Goal: Information Seeking & Learning: Learn about a topic

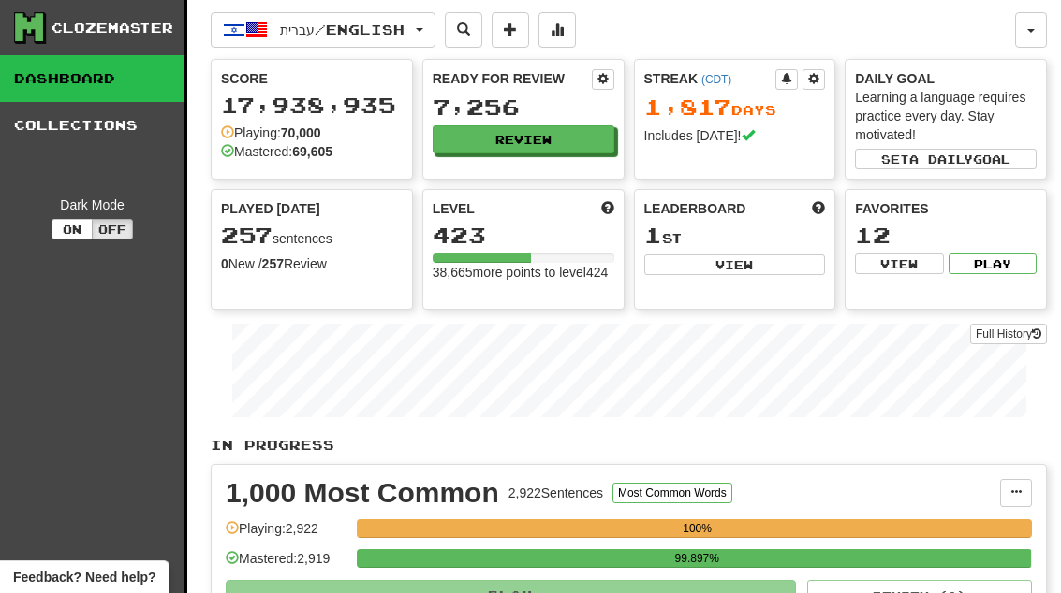
click at [582, 127] on button "Review" at bounding box center [523, 139] width 182 height 28
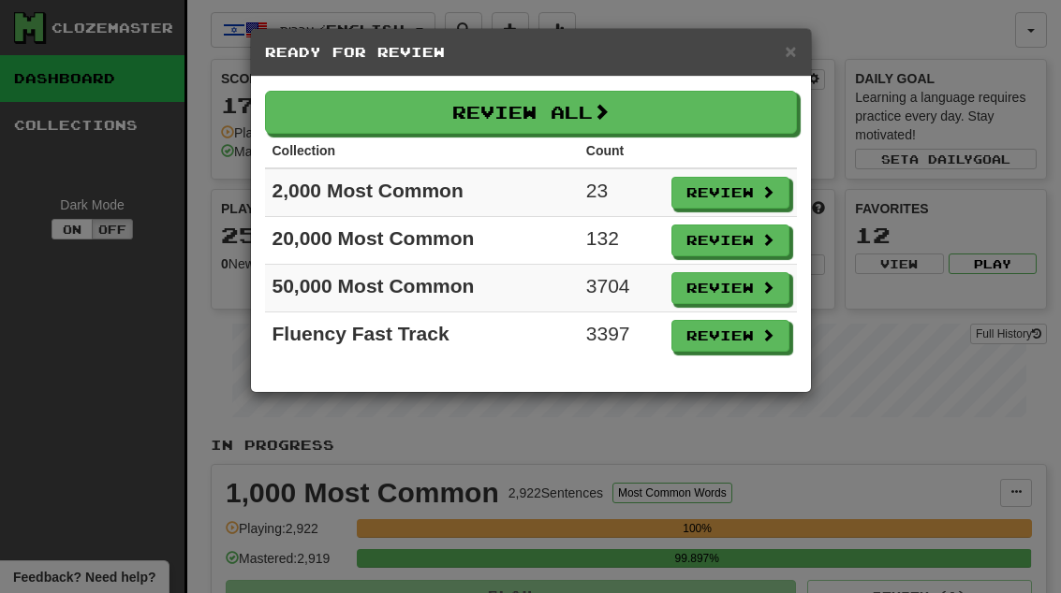
click at [757, 189] on button "Review" at bounding box center [730, 193] width 118 height 32
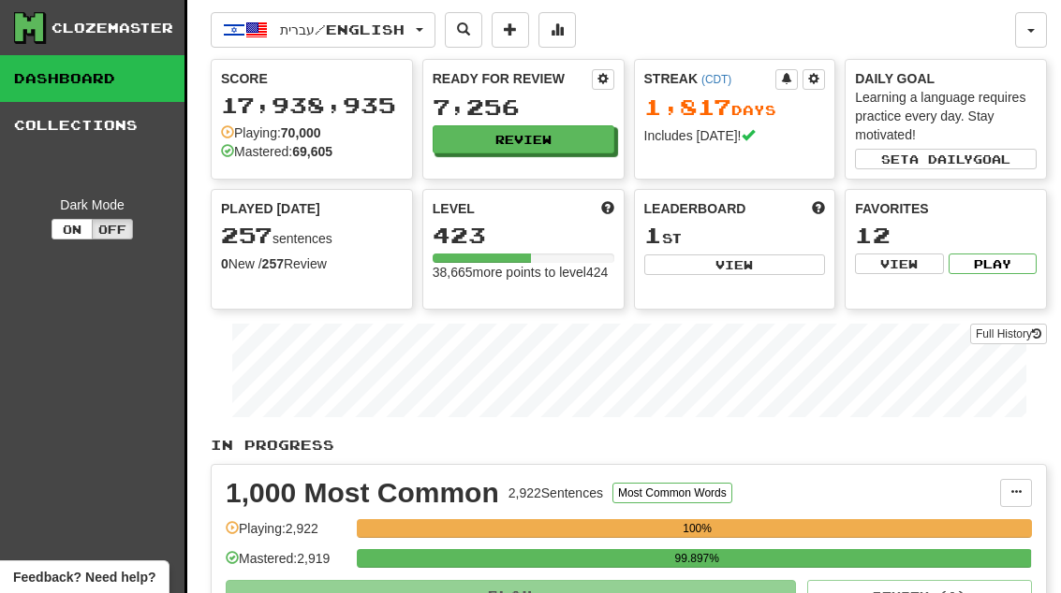
select select "**"
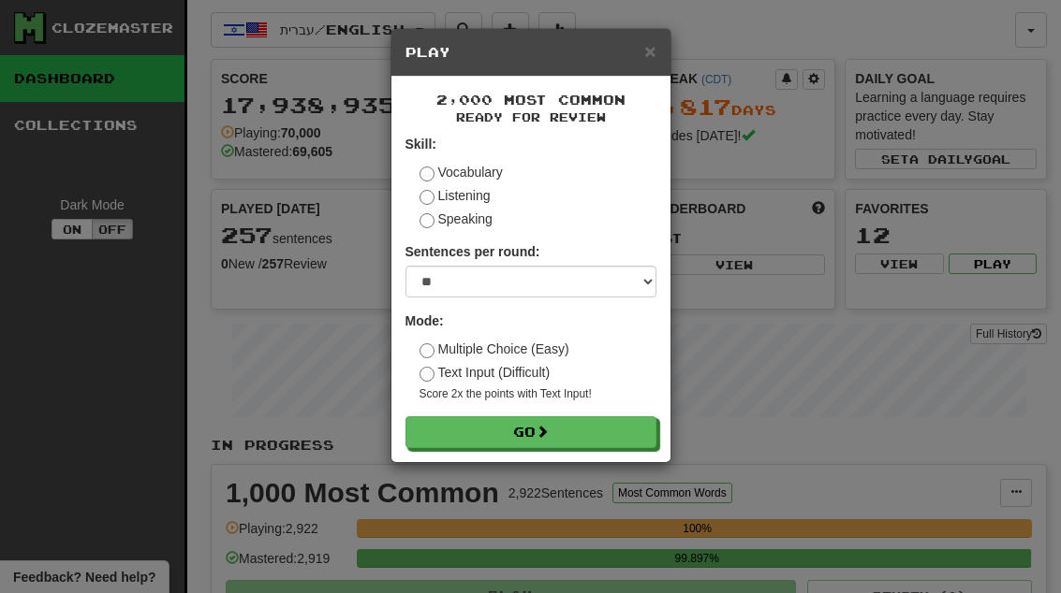
click at [636, 429] on button "Go" at bounding box center [530, 433] width 251 height 32
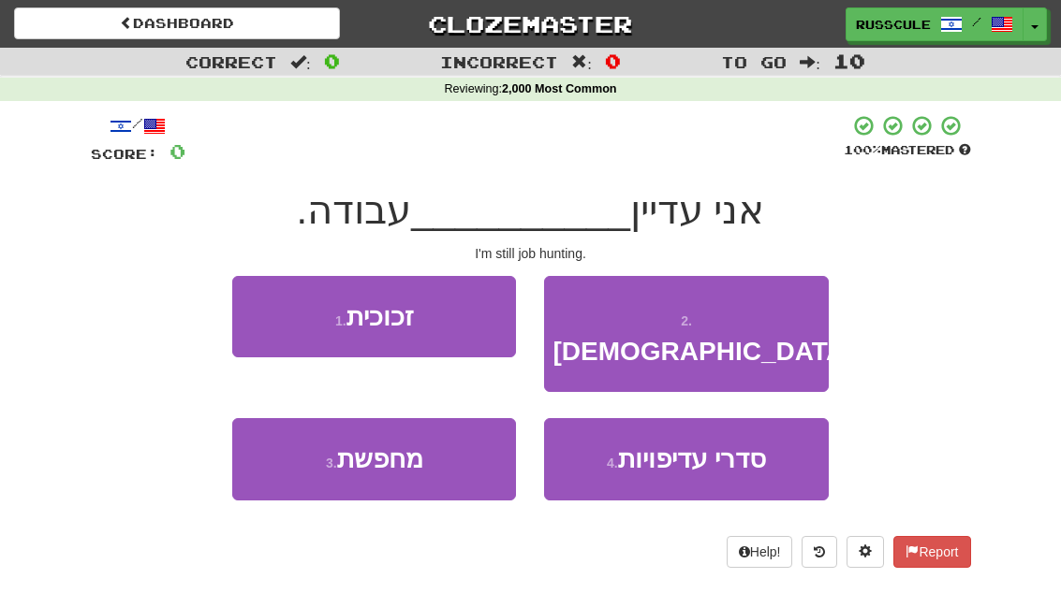
click at [294, 442] on button "3 . מחפשת" at bounding box center [374, 458] width 284 height 81
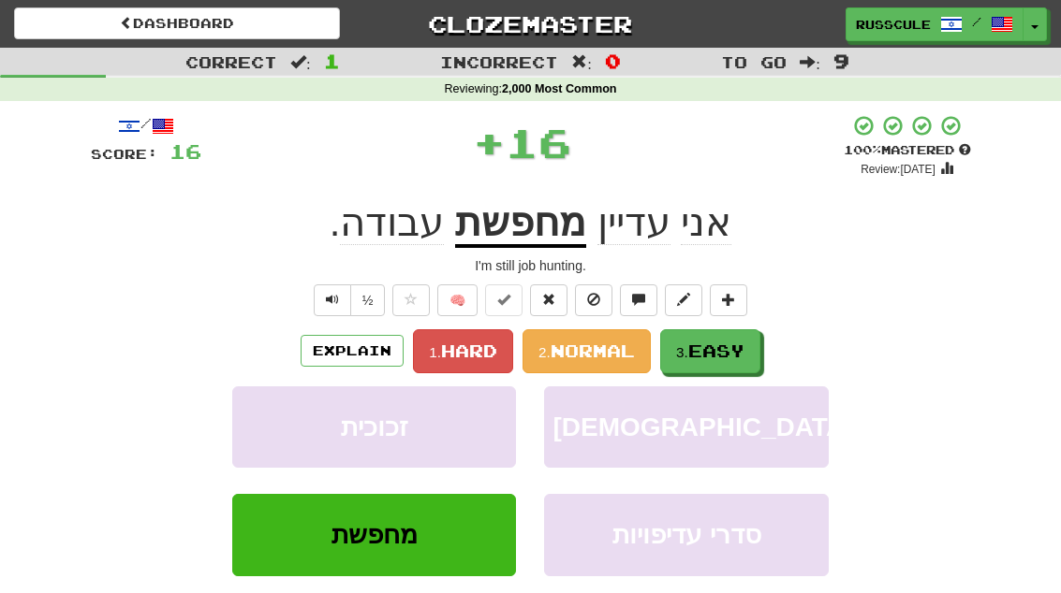
click at [737, 342] on span "Easy" at bounding box center [716, 351] width 56 height 21
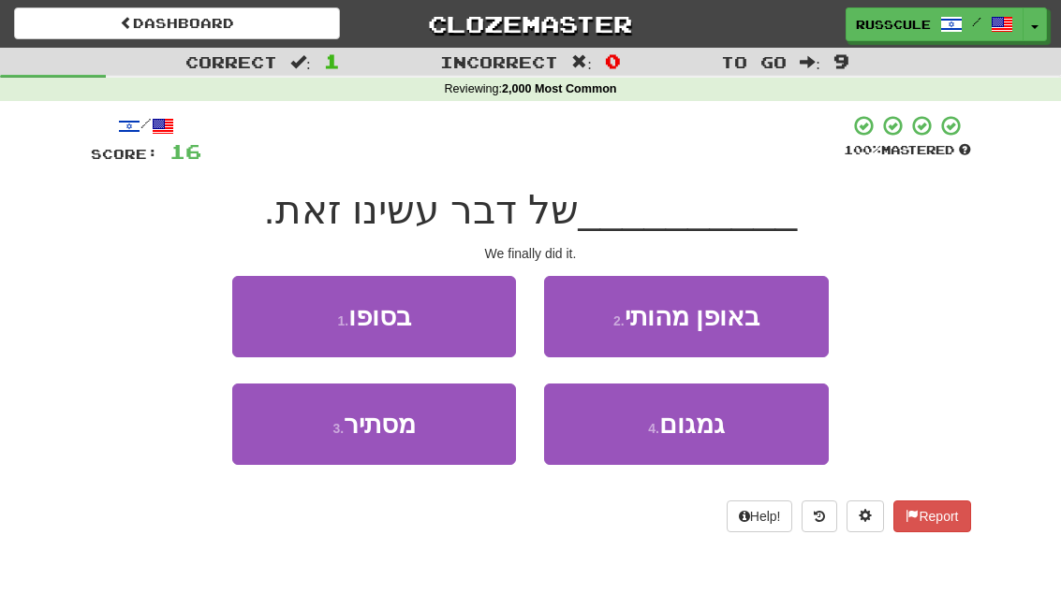
click at [268, 306] on button "1 . בסופו" at bounding box center [374, 316] width 284 height 81
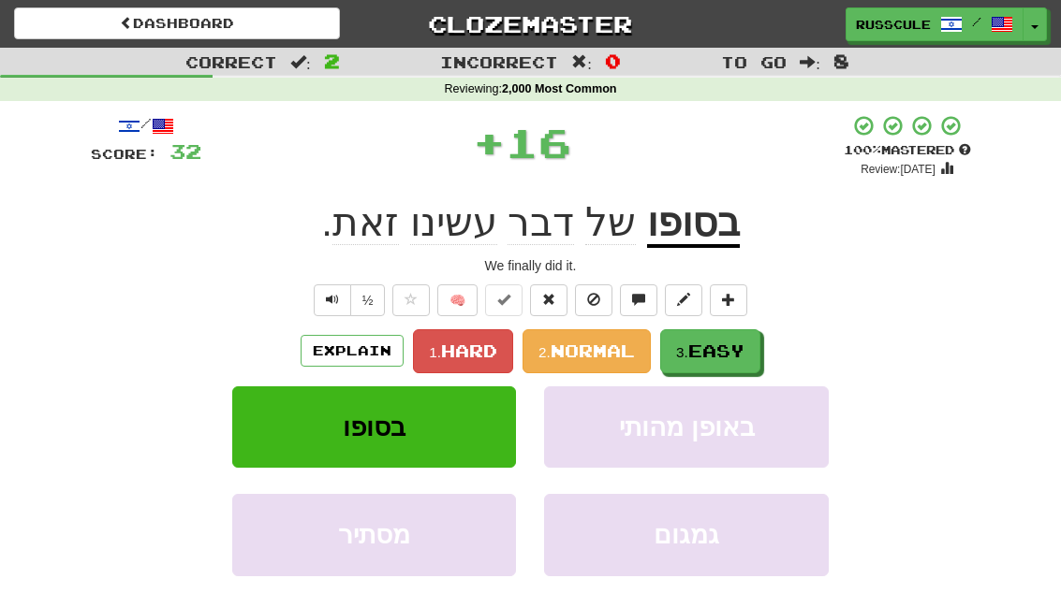
click at [732, 359] on button "3. Easy" at bounding box center [710, 352] width 100 height 44
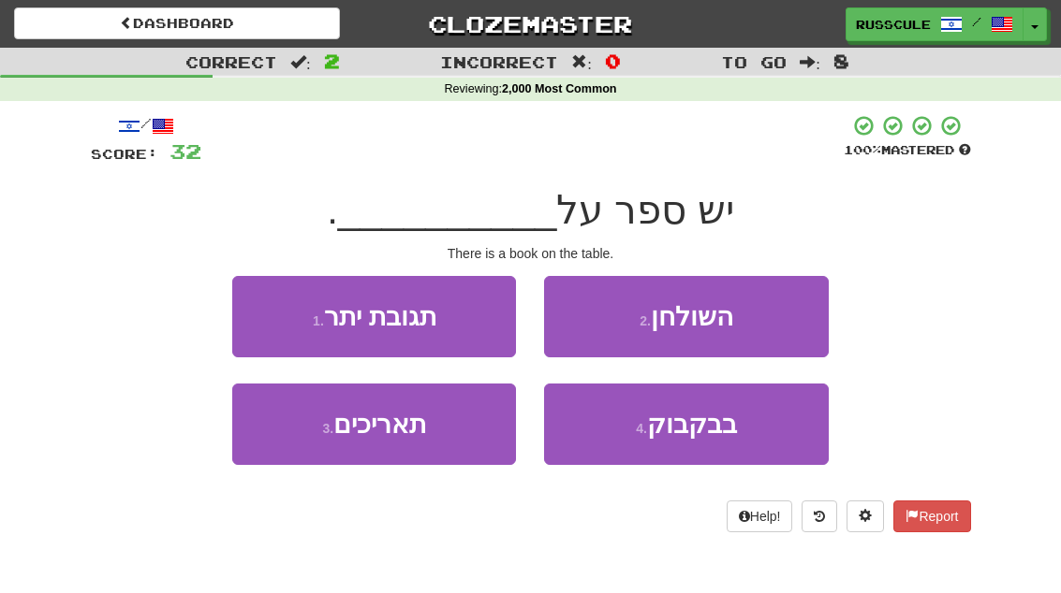
click at [771, 313] on button "2 . השולחן" at bounding box center [686, 316] width 284 height 81
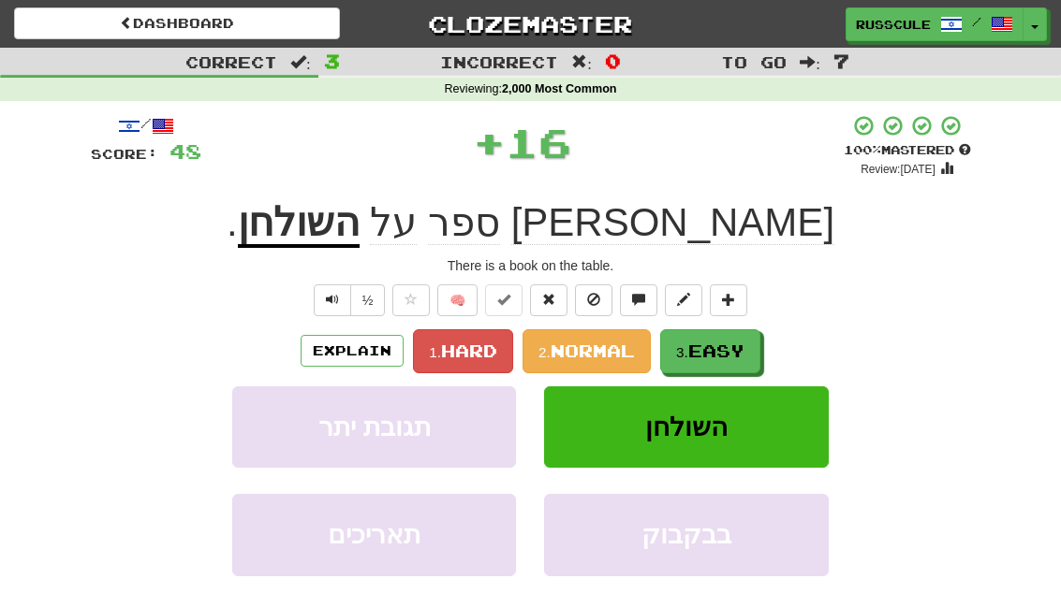
click at [737, 343] on span "Easy" at bounding box center [716, 351] width 56 height 21
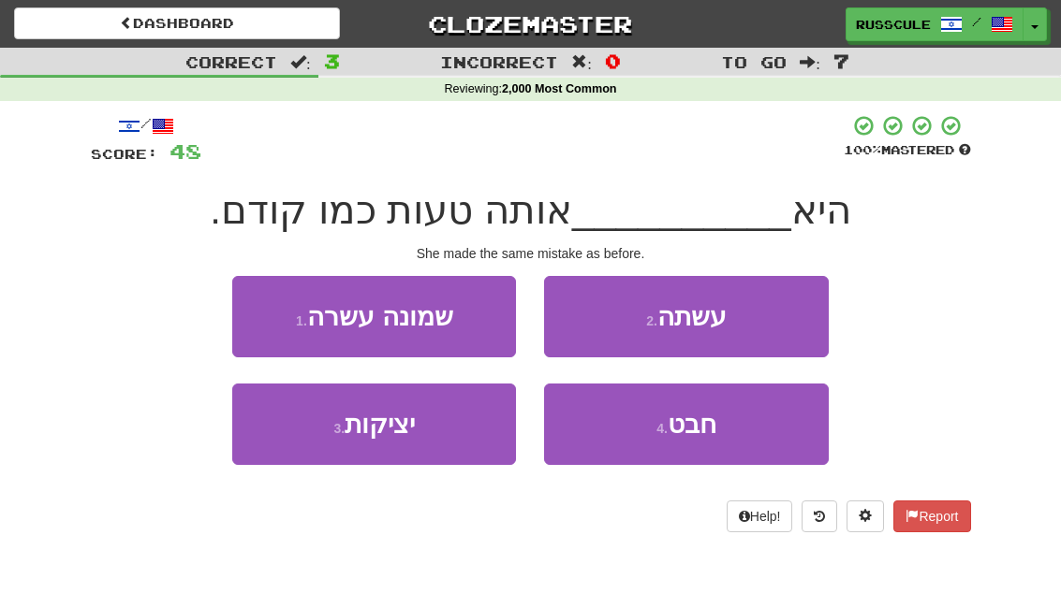
click at [778, 312] on button "2 . עשתה" at bounding box center [686, 316] width 284 height 81
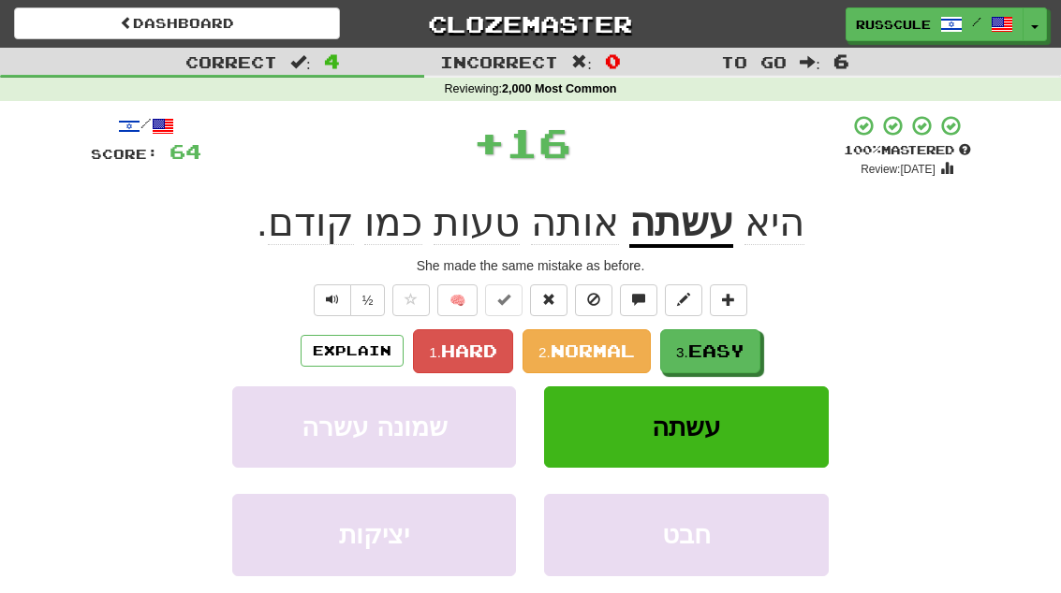
click at [741, 342] on span "Easy" at bounding box center [716, 351] width 56 height 21
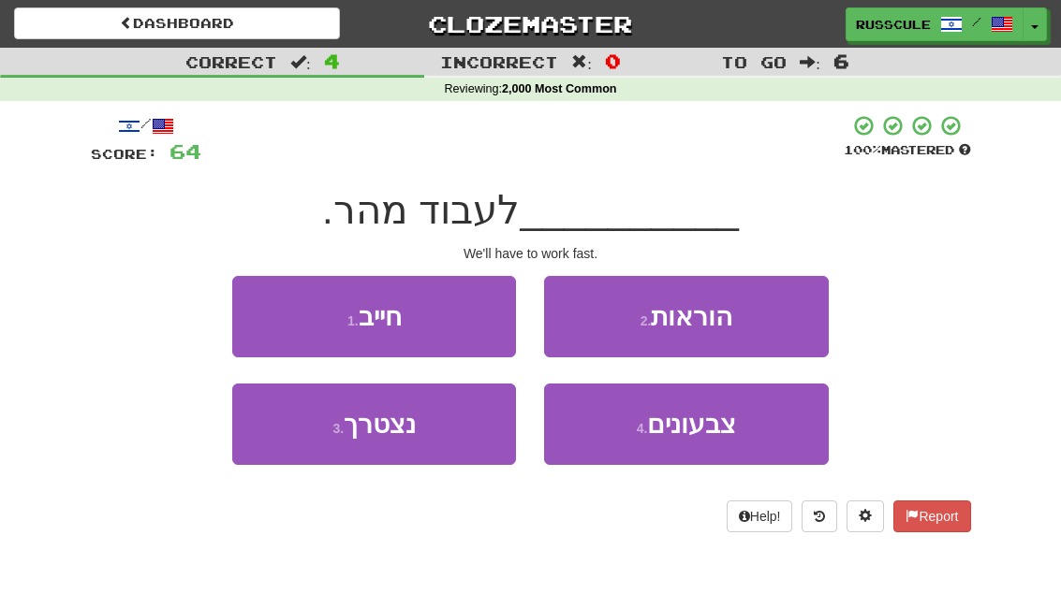
click at [299, 458] on button "3 . נצטרך" at bounding box center [374, 424] width 284 height 81
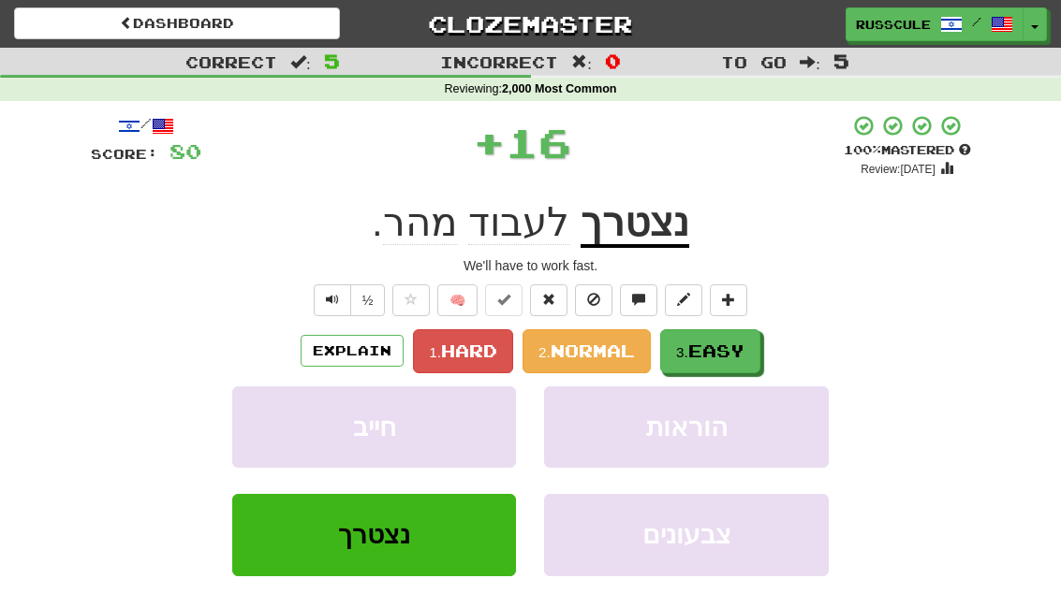
click at [748, 337] on button "3. Easy" at bounding box center [710, 352] width 100 height 44
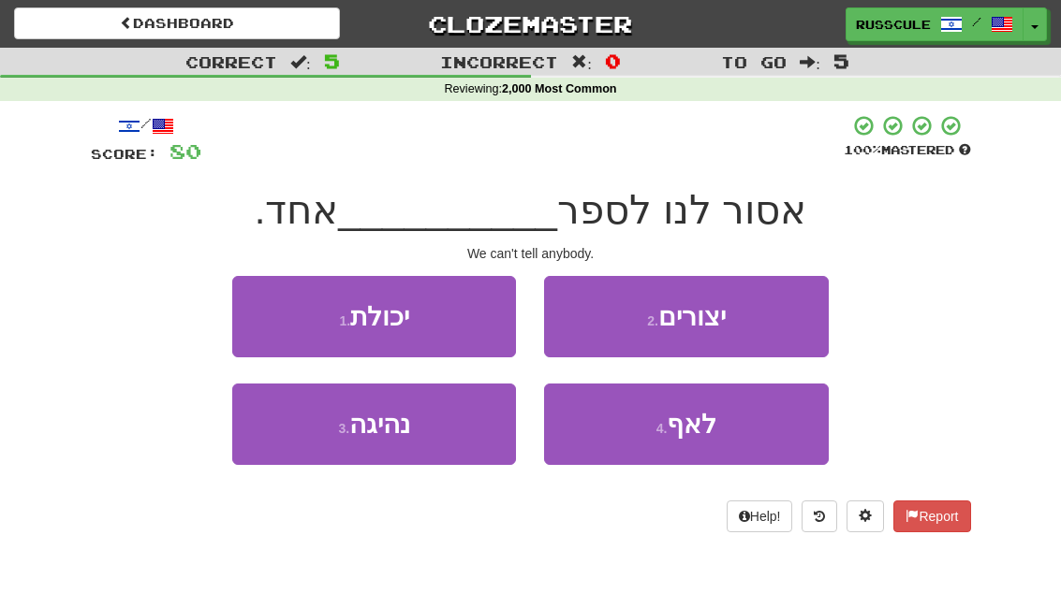
click at [259, 309] on button "1 . יכולת" at bounding box center [374, 316] width 284 height 81
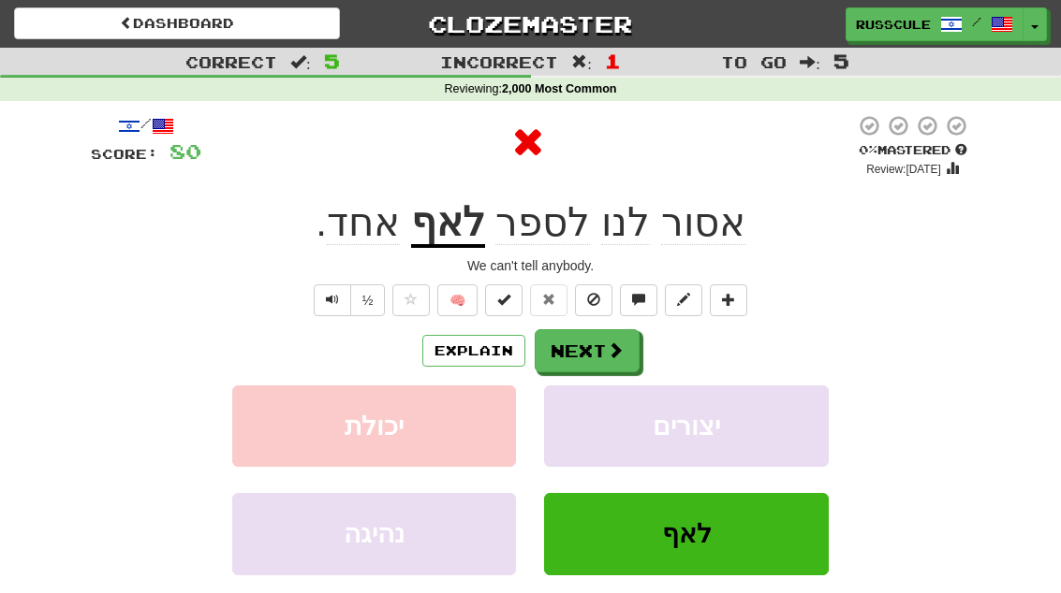
click at [608, 356] on span at bounding box center [615, 350] width 17 height 17
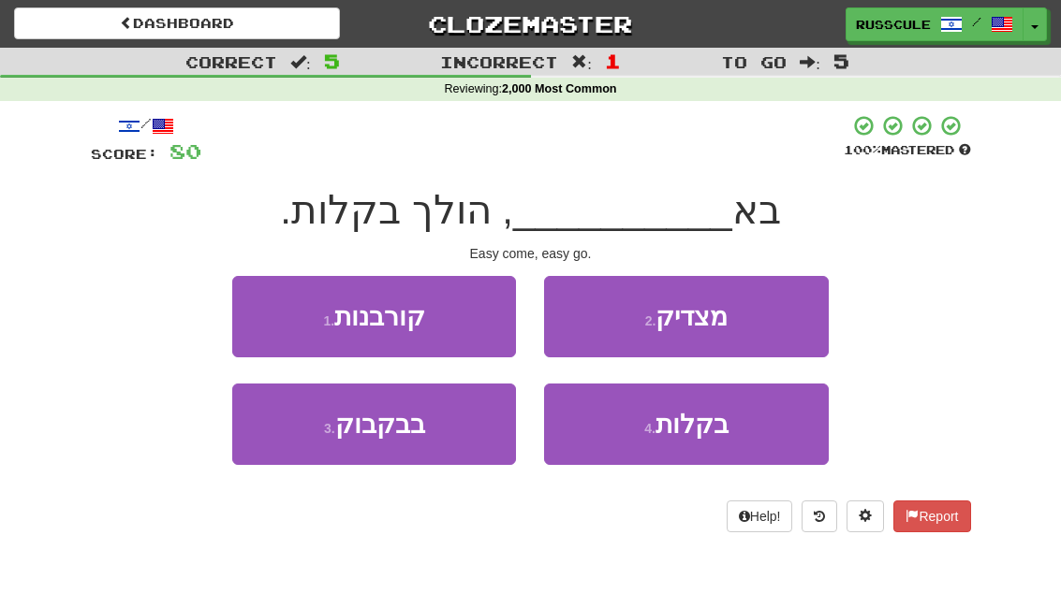
click at [740, 429] on button "4 . בקלות" at bounding box center [686, 424] width 284 height 81
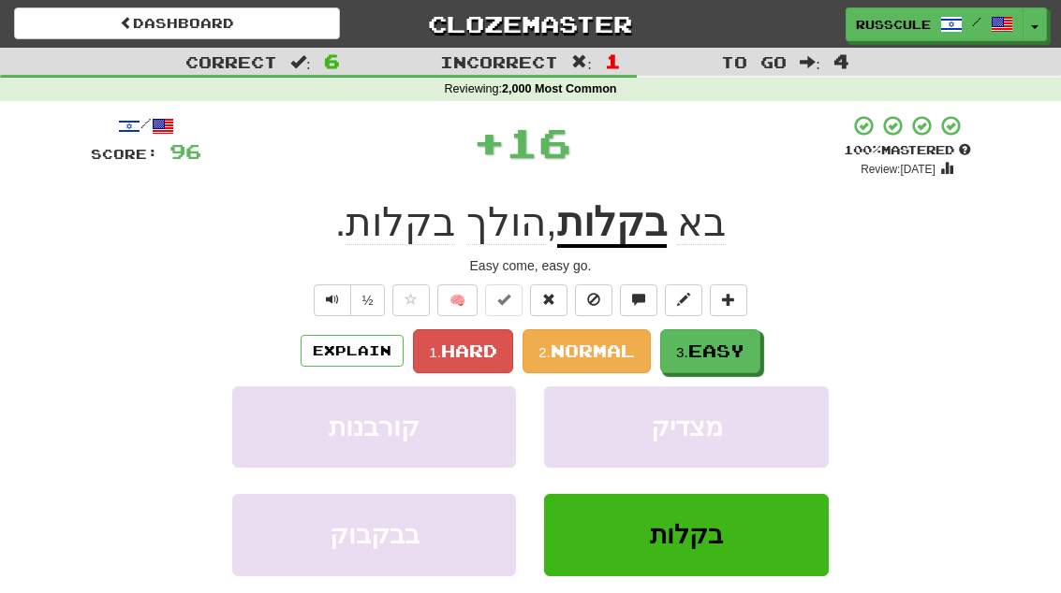
click at [744, 349] on span "Easy" at bounding box center [716, 351] width 56 height 21
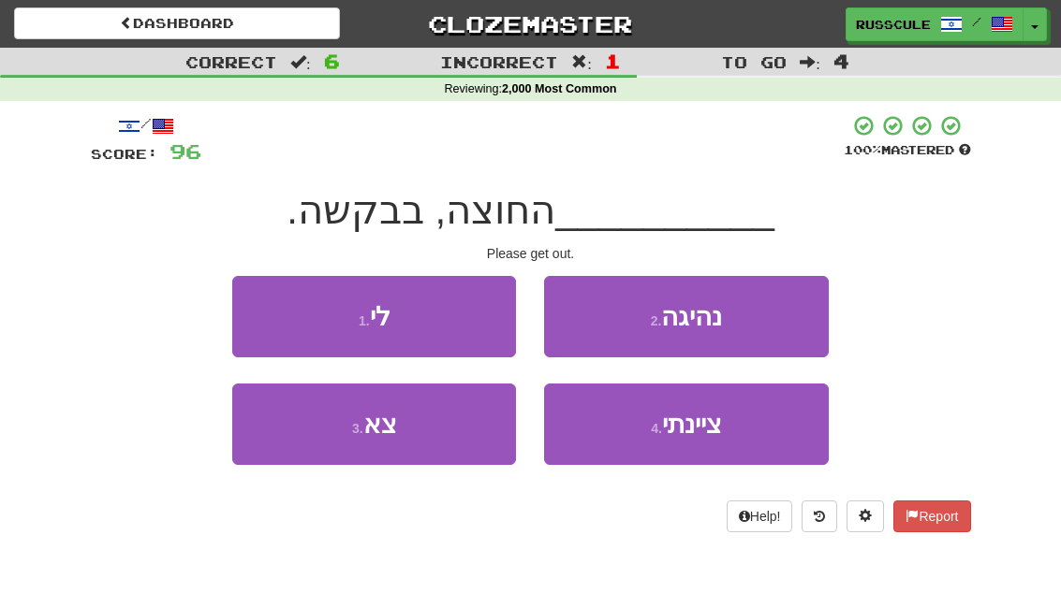
click at [299, 441] on button "3 . צא" at bounding box center [374, 424] width 284 height 81
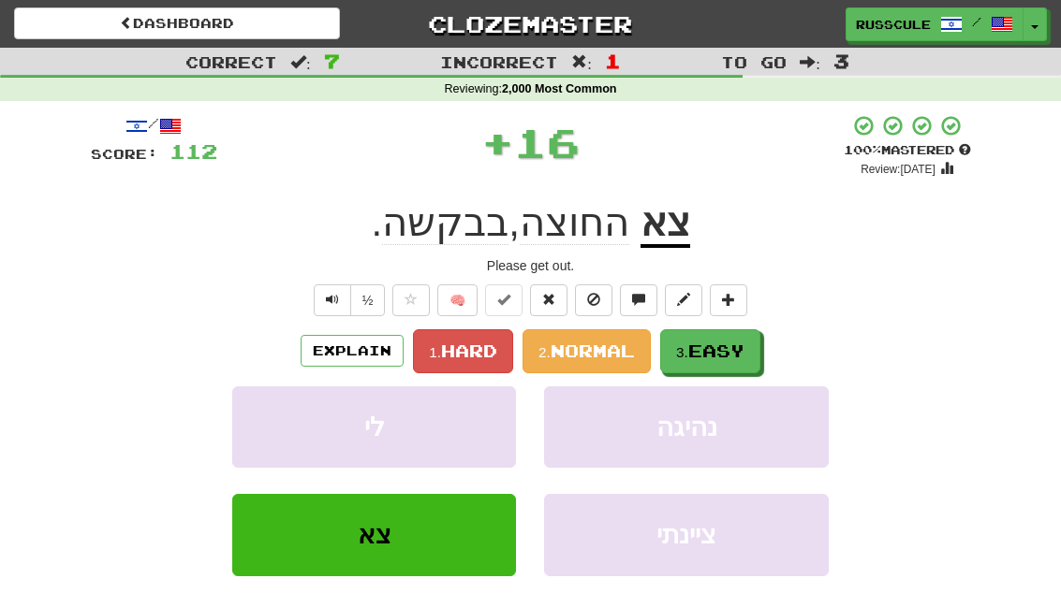
click at [732, 341] on span "Easy" at bounding box center [716, 351] width 56 height 21
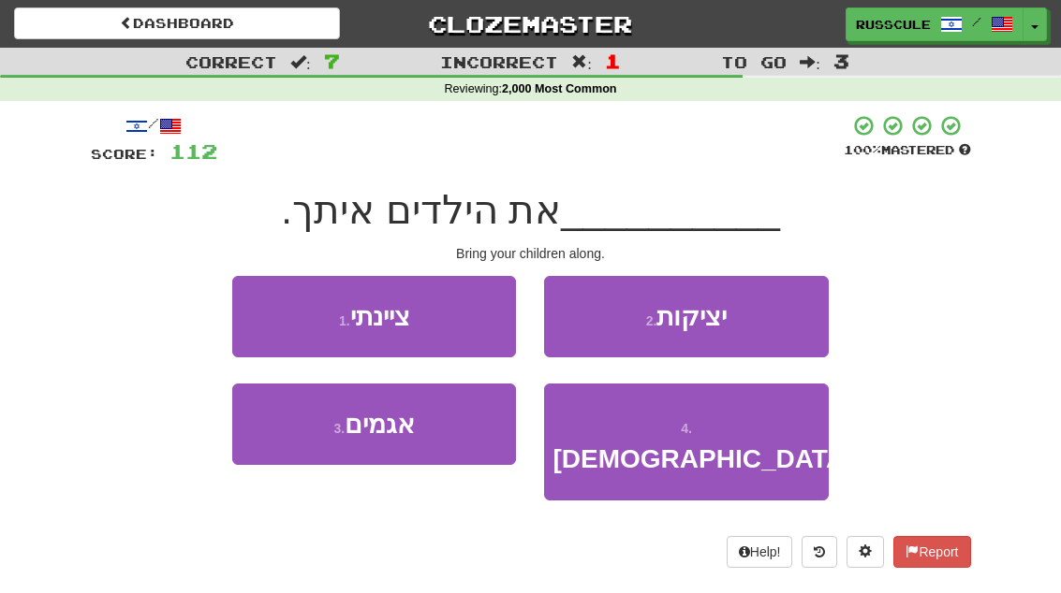
click at [740, 428] on button "4 . תביא" at bounding box center [686, 442] width 284 height 117
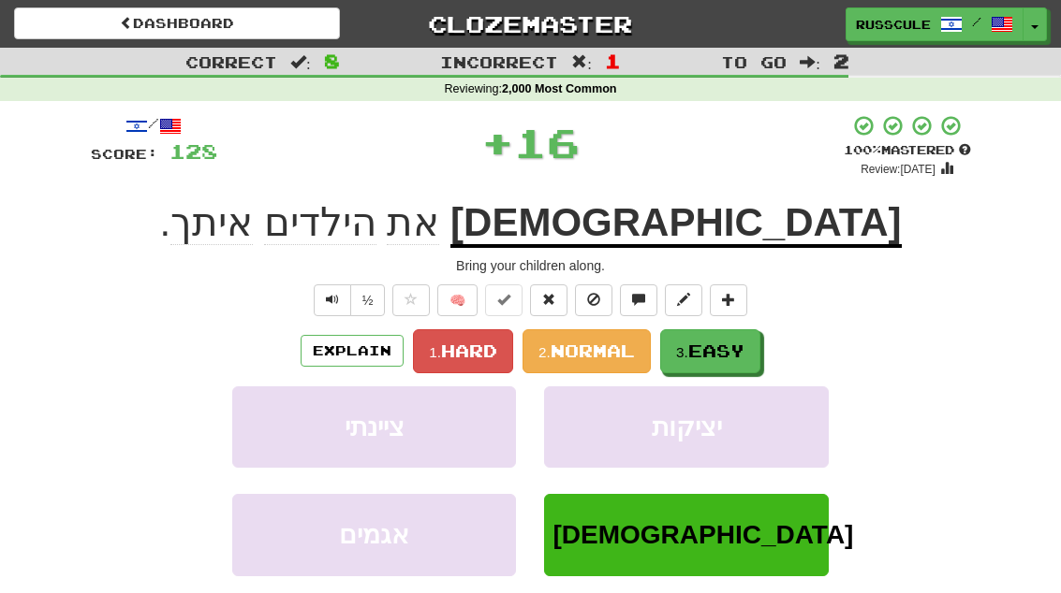
click at [740, 341] on span "Easy" at bounding box center [716, 351] width 56 height 21
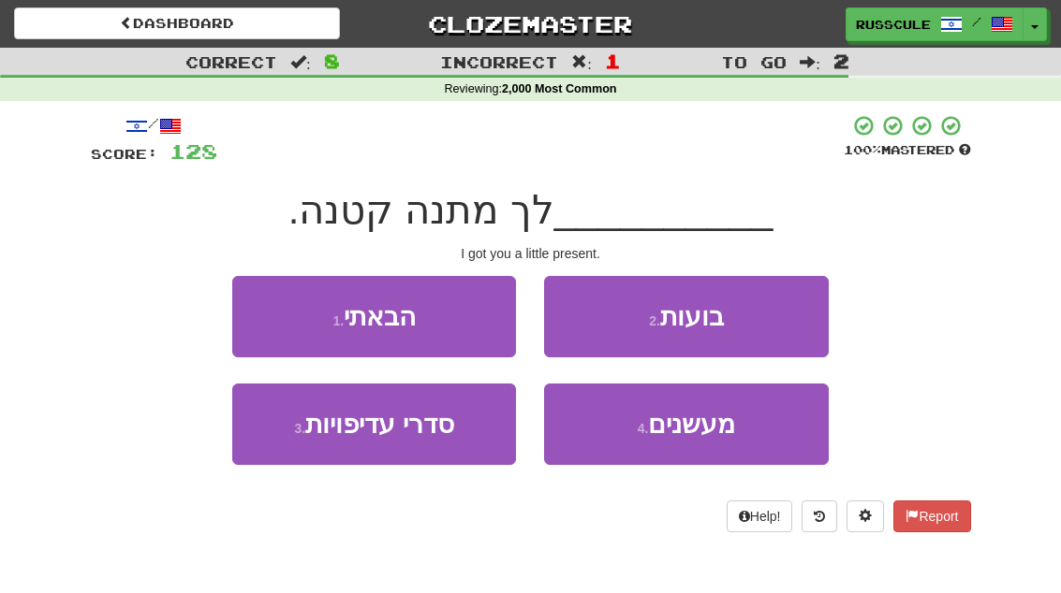
click at [258, 302] on button "1 . הבאתי" at bounding box center [374, 316] width 284 height 81
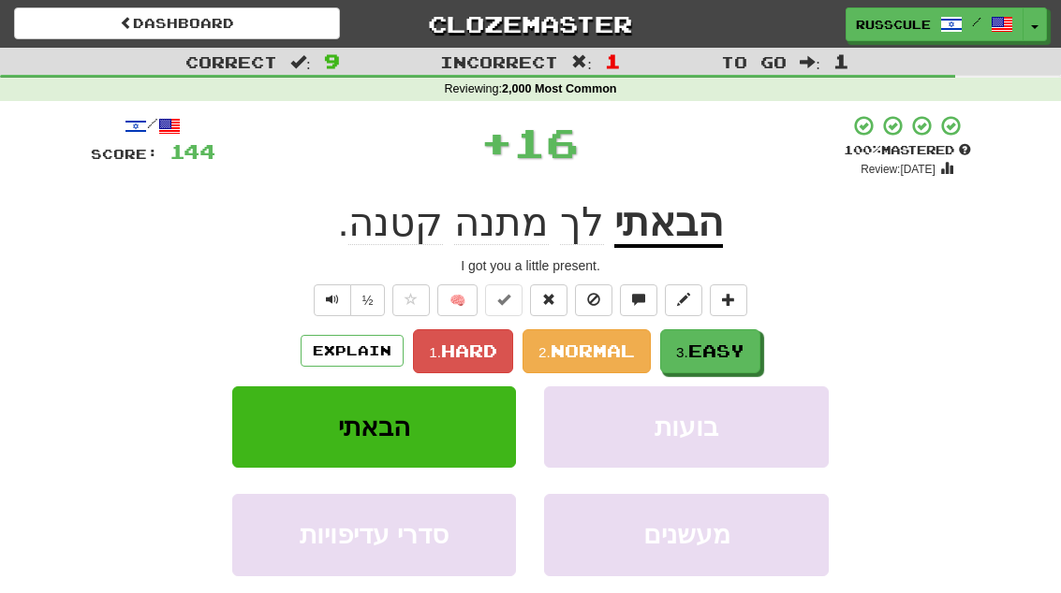
click at [741, 344] on span "Easy" at bounding box center [716, 351] width 56 height 21
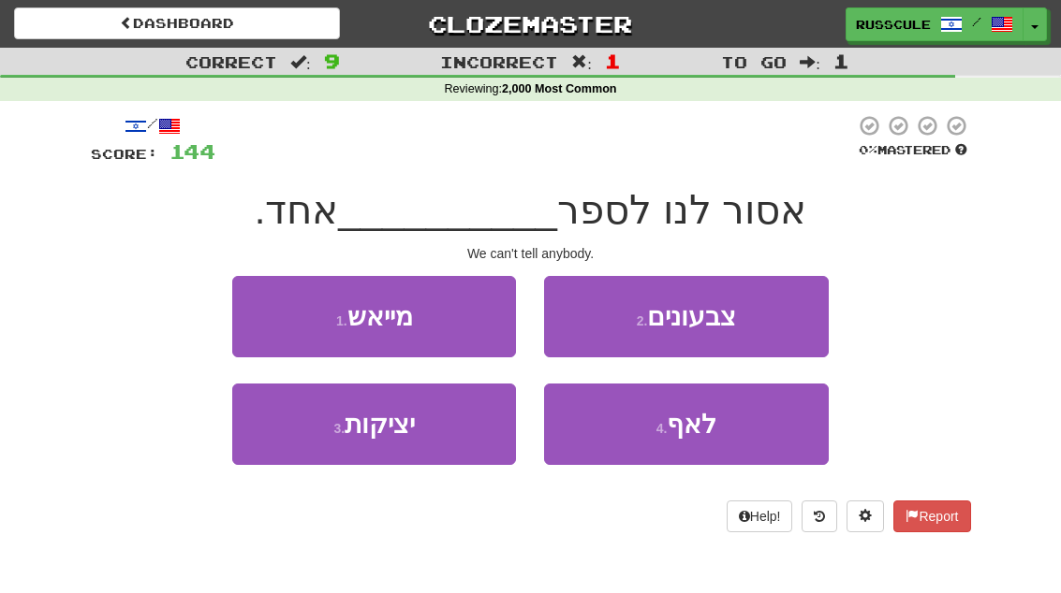
click at [730, 432] on button "4 . לאף" at bounding box center [686, 424] width 284 height 81
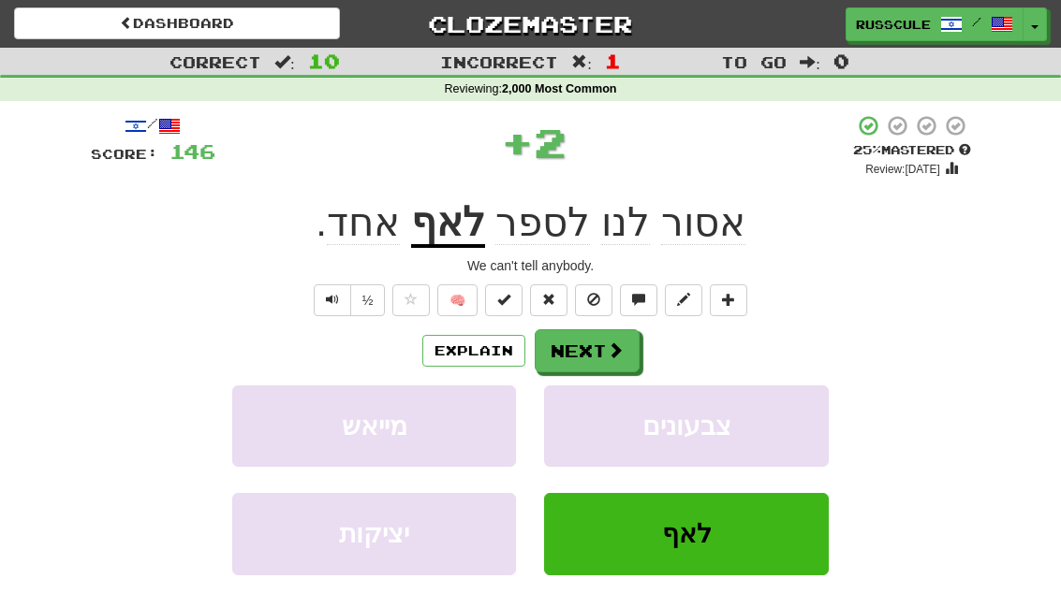
click at [610, 345] on span at bounding box center [615, 350] width 17 height 17
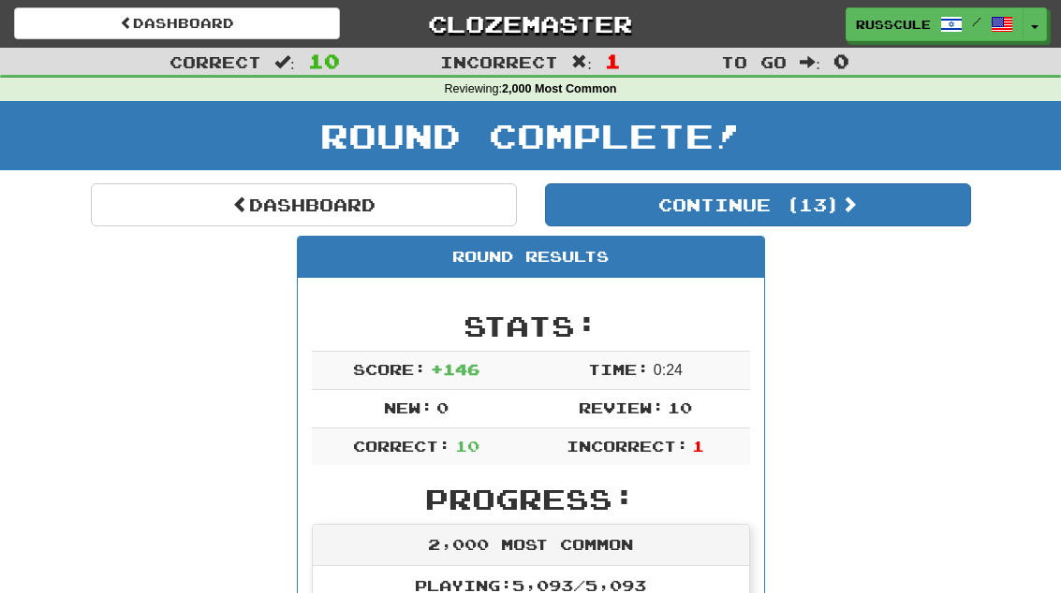
click at [895, 209] on button "Continue ( 13 )" at bounding box center [758, 204] width 426 height 43
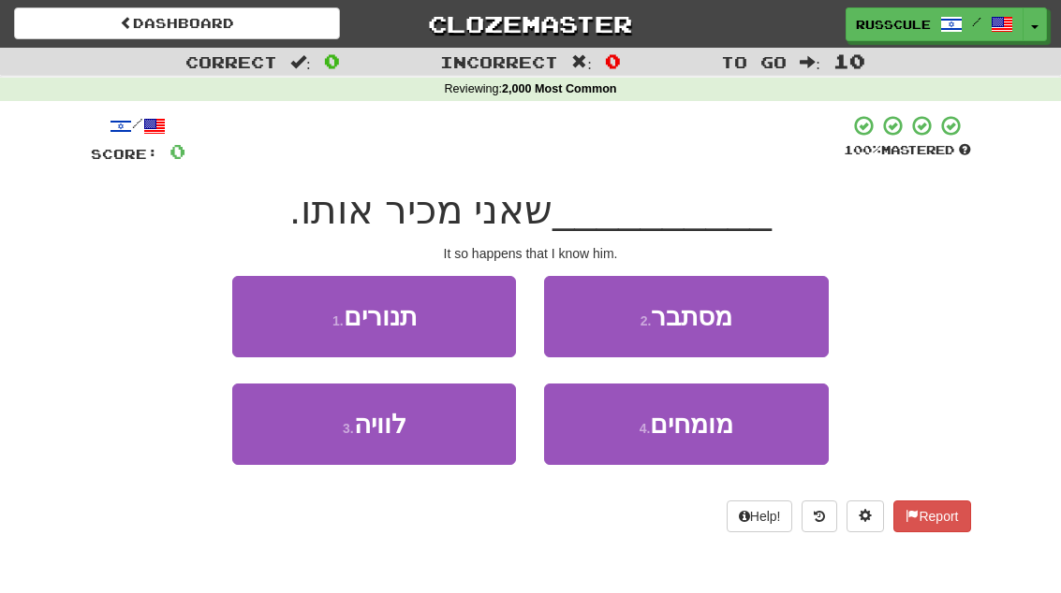
click at [788, 318] on button "2 . מסתבר" at bounding box center [686, 316] width 284 height 81
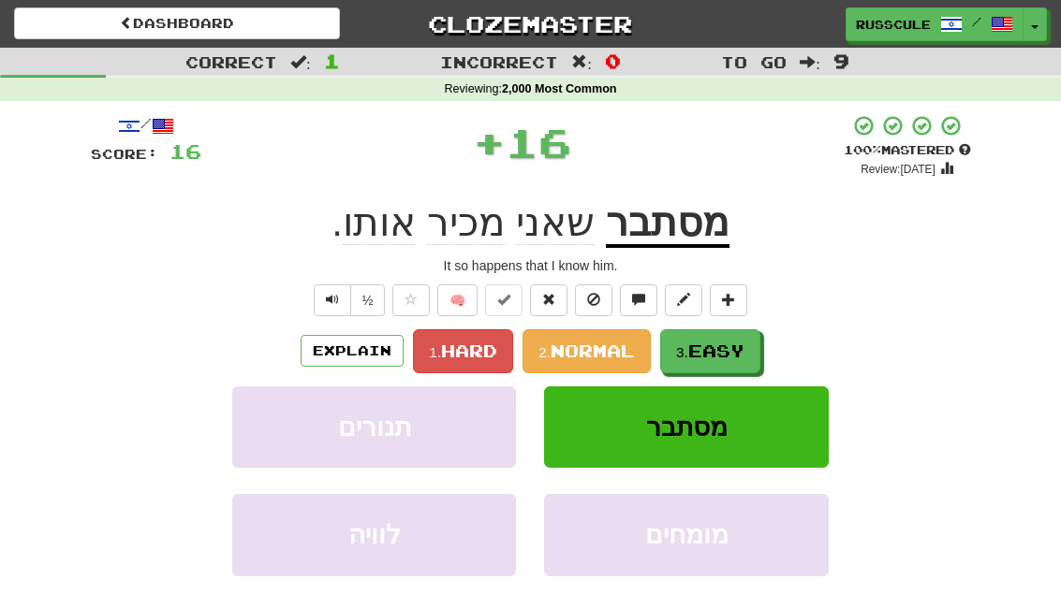
click at [724, 341] on span "Easy" at bounding box center [716, 351] width 56 height 21
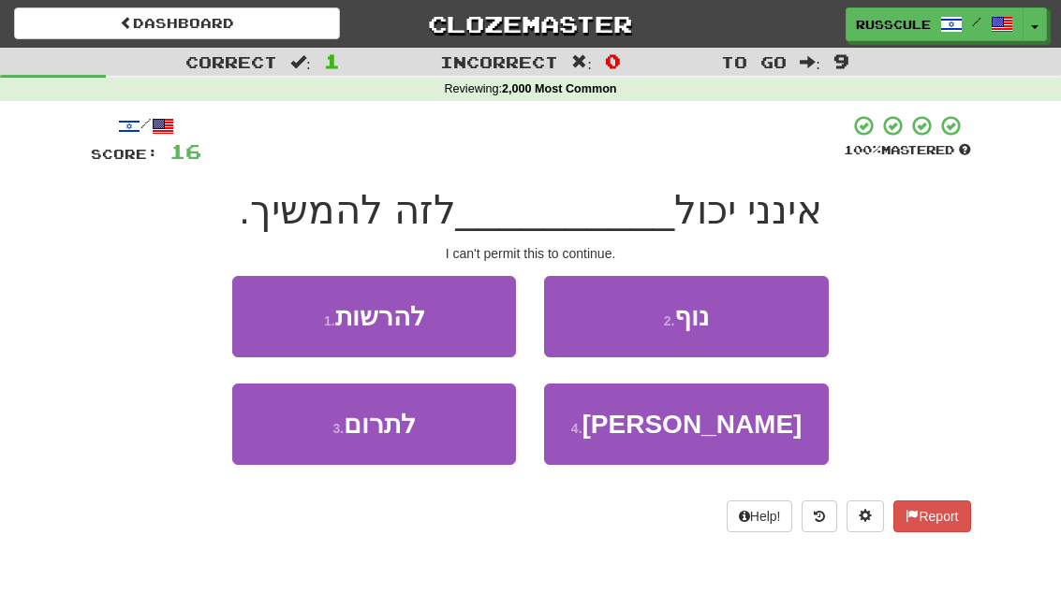
click at [251, 308] on button "1 . להרשות" at bounding box center [374, 316] width 284 height 81
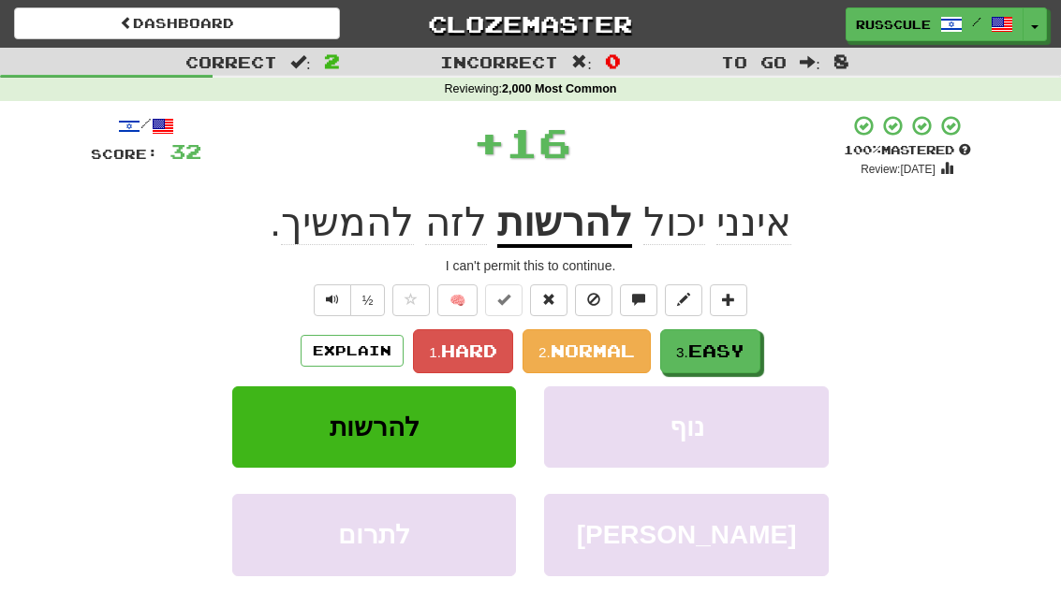
click at [732, 344] on span "Easy" at bounding box center [716, 351] width 56 height 21
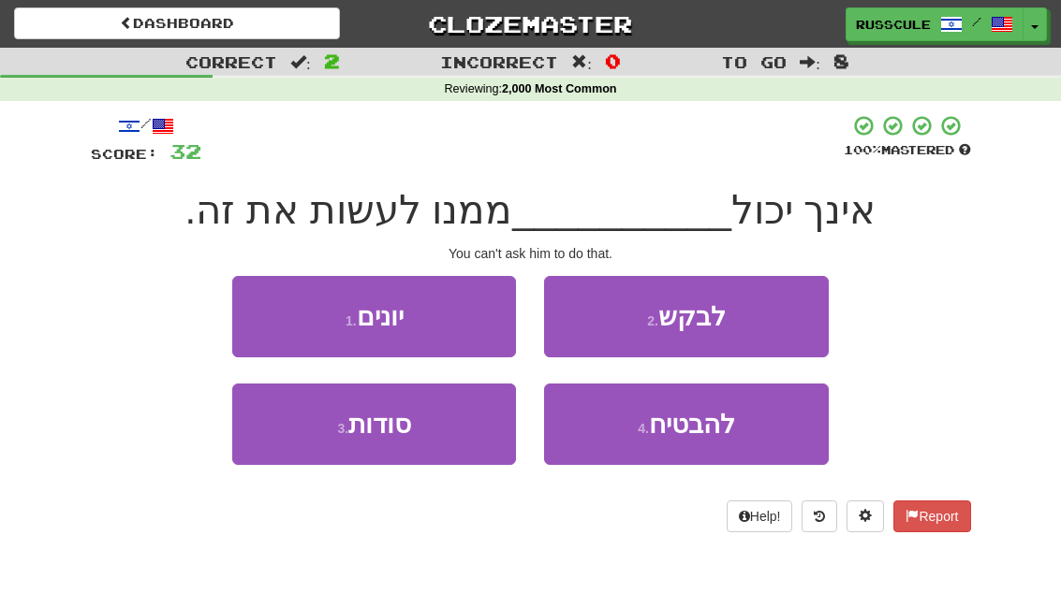
click at [771, 318] on button "2 . לבקש" at bounding box center [686, 316] width 284 height 81
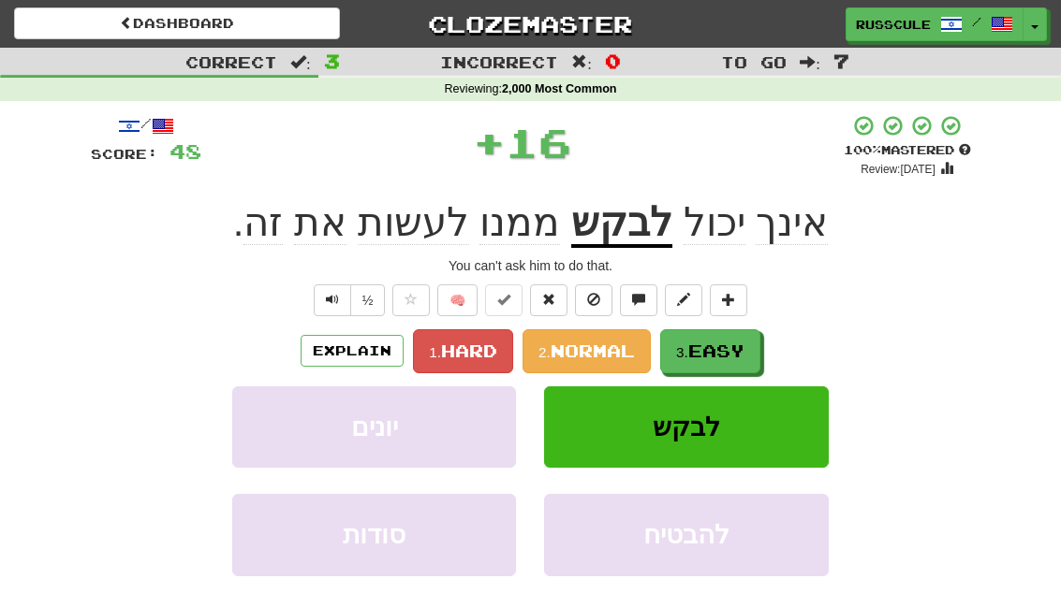
click at [726, 347] on span "Easy" at bounding box center [716, 351] width 56 height 21
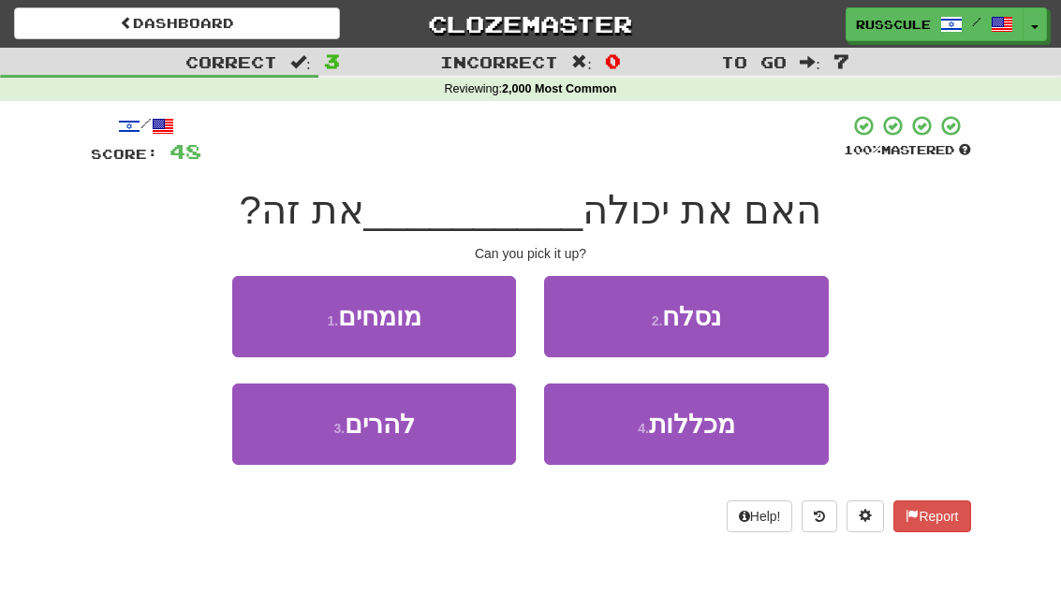
click at [295, 449] on button "3 . להרים" at bounding box center [374, 424] width 284 height 81
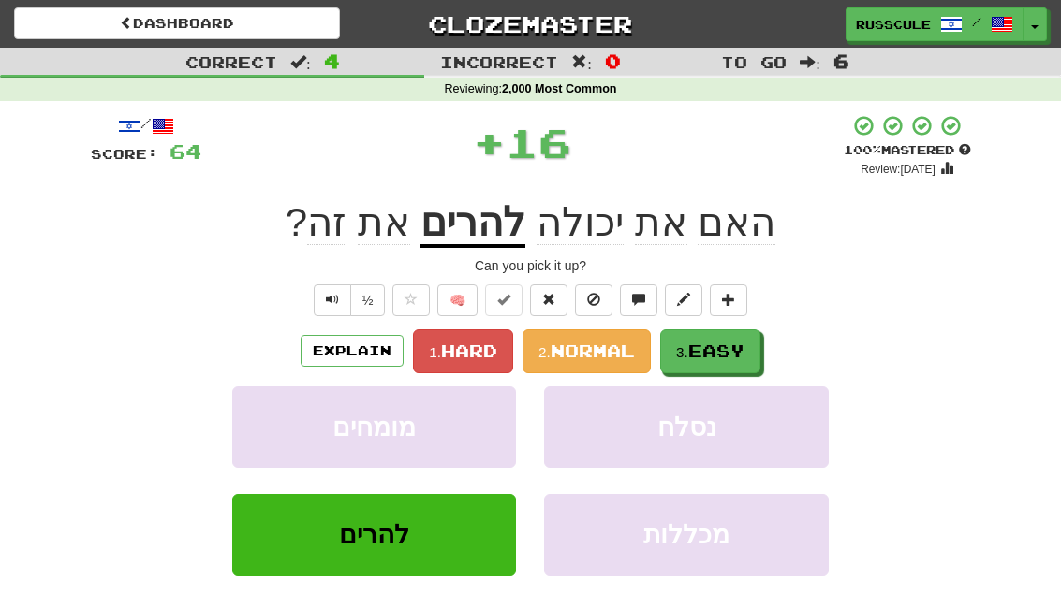
click at [729, 341] on span "Easy" at bounding box center [716, 351] width 56 height 21
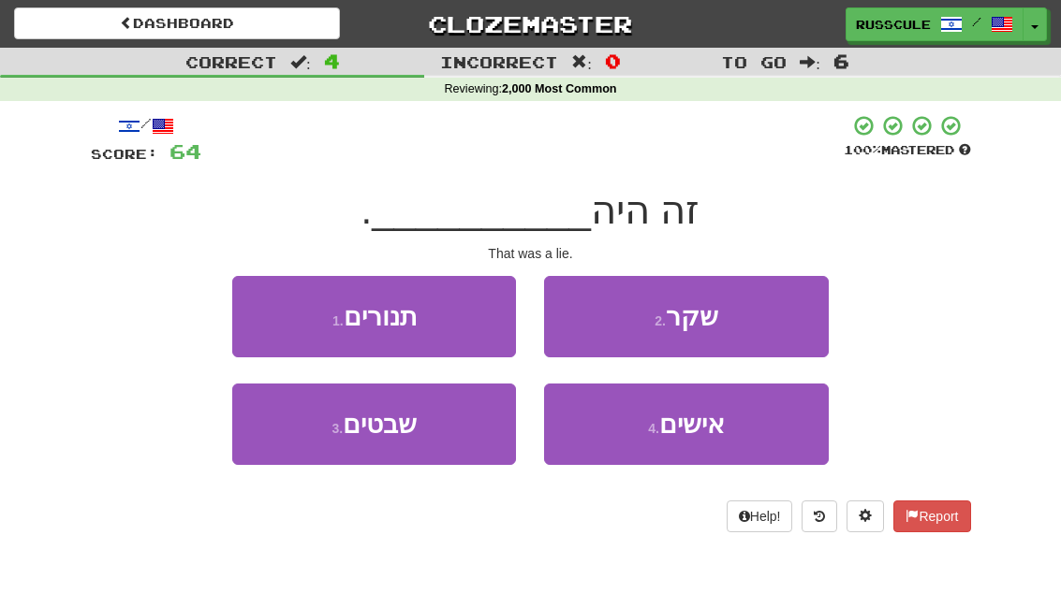
click at [773, 309] on button "2 . שקר" at bounding box center [686, 316] width 284 height 81
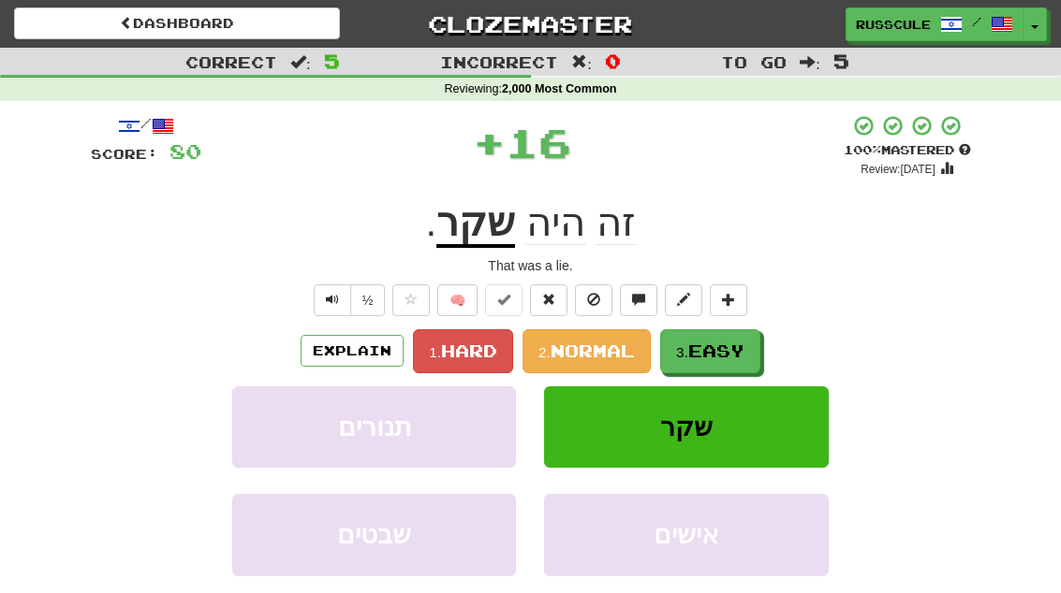
click at [716, 347] on span "Easy" at bounding box center [716, 351] width 56 height 21
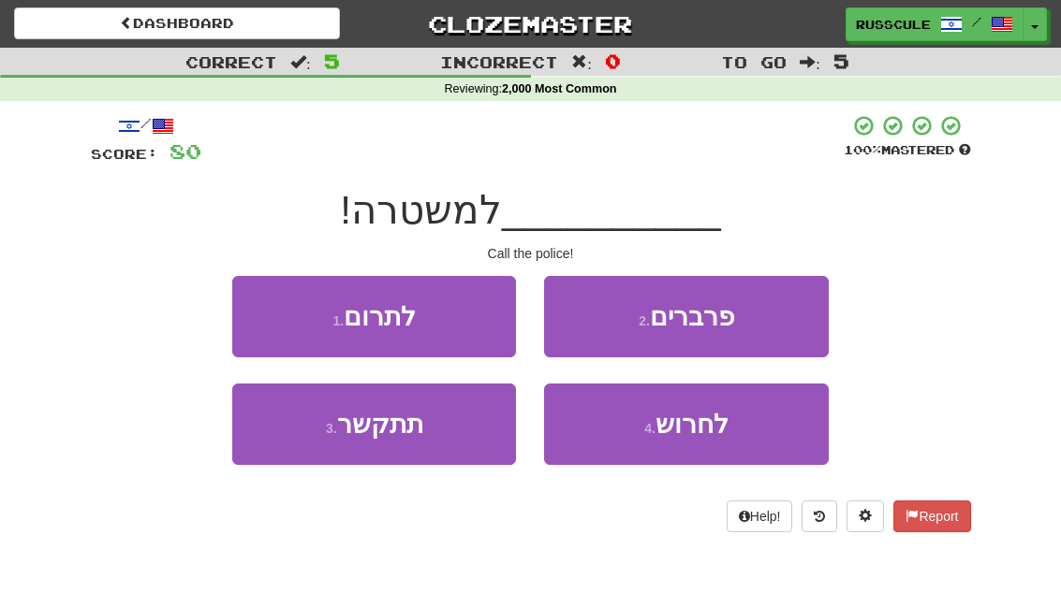
click at [292, 445] on button "3 . תתקשר" at bounding box center [374, 424] width 284 height 81
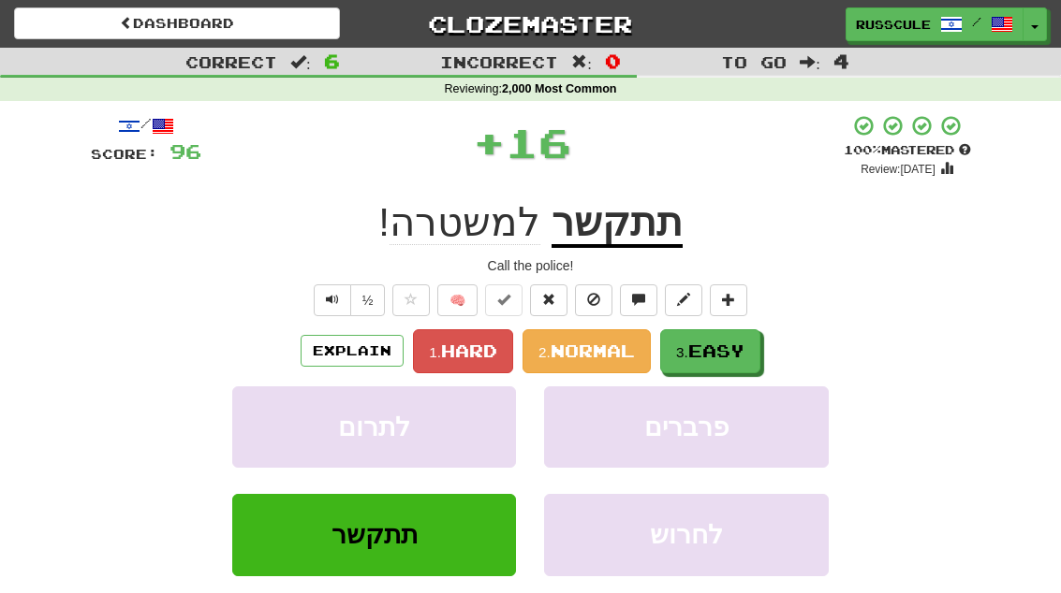
click at [740, 345] on span "Easy" at bounding box center [716, 351] width 56 height 21
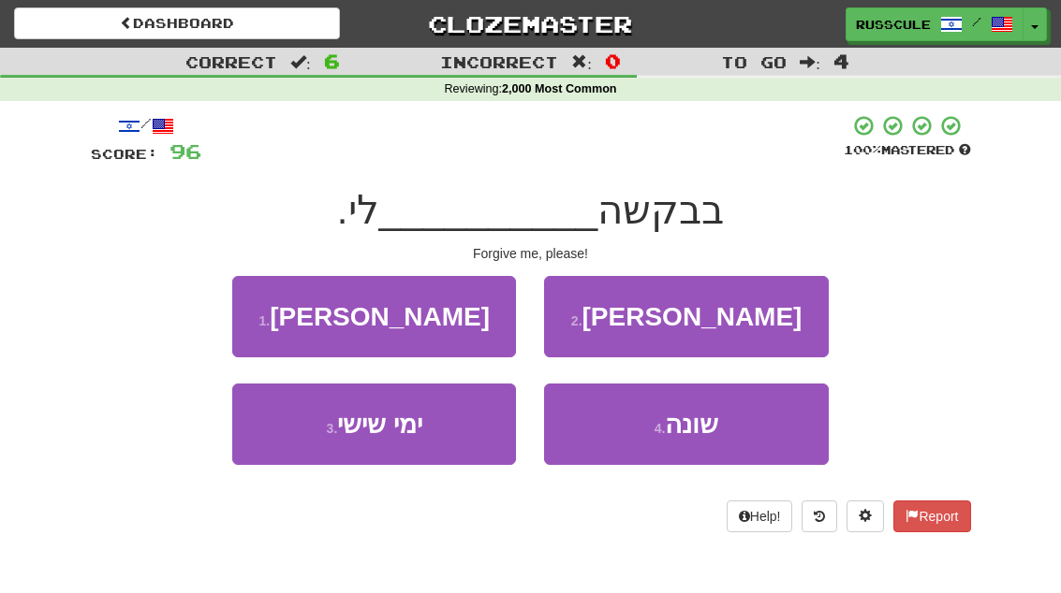
click at [258, 313] on button "1 . סלח" at bounding box center [374, 316] width 284 height 81
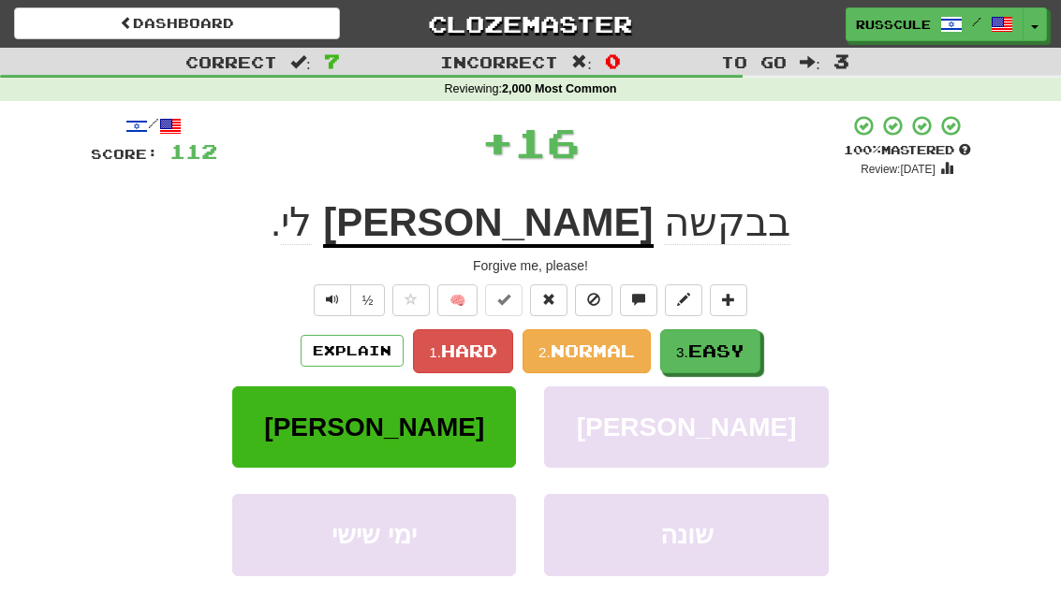
click at [735, 348] on span "Easy" at bounding box center [716, 351] width 56 height 21
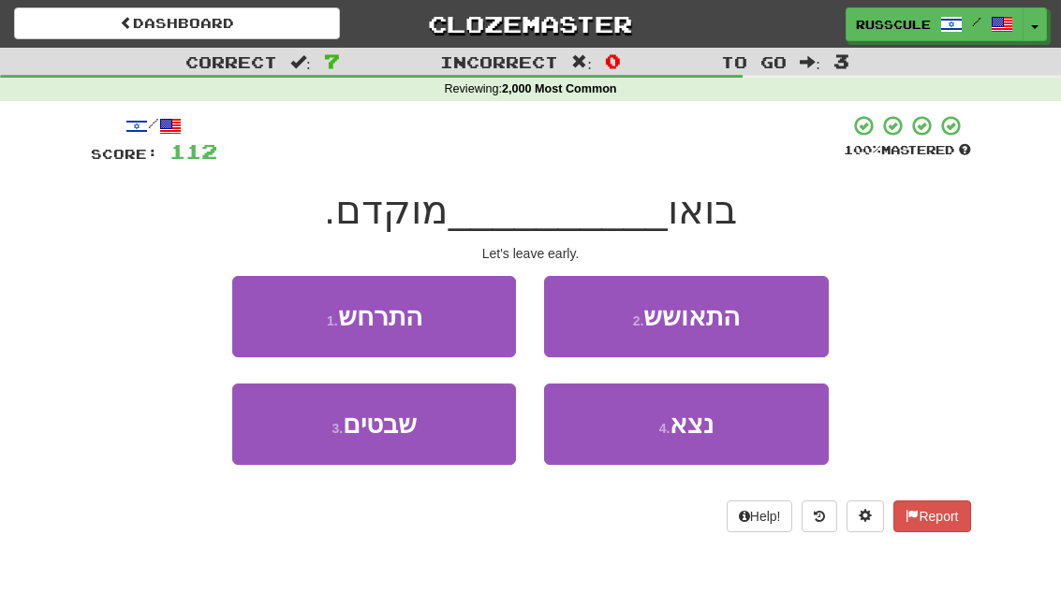
click at [726, 430] on button "4 . נצא" at bounding box center [686, 424] width 284 height 81
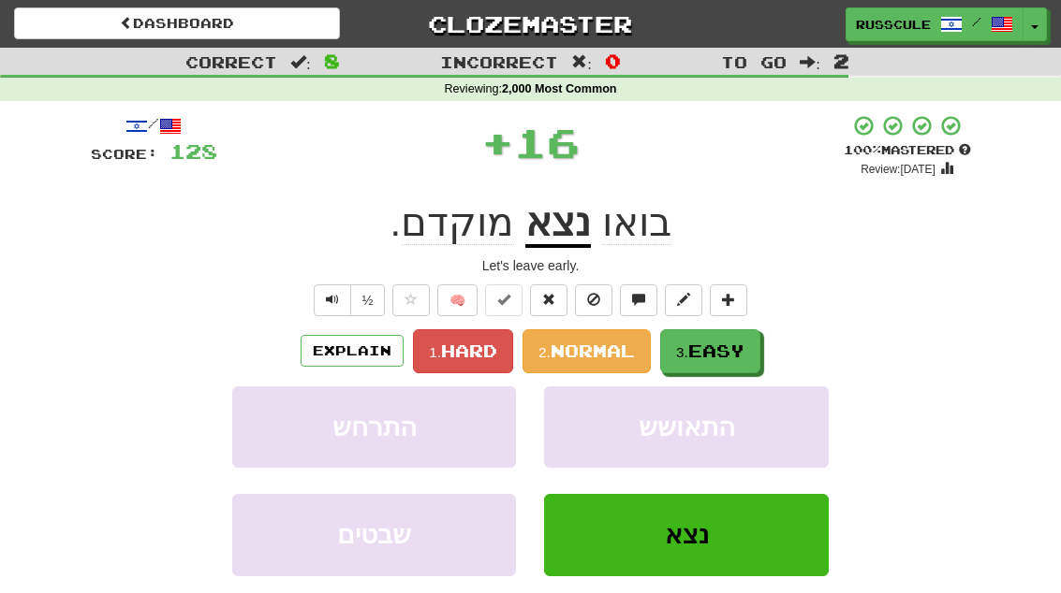
click at [737, 348] on span "Easy" at bounding box center [716, 351] width 56 height 21
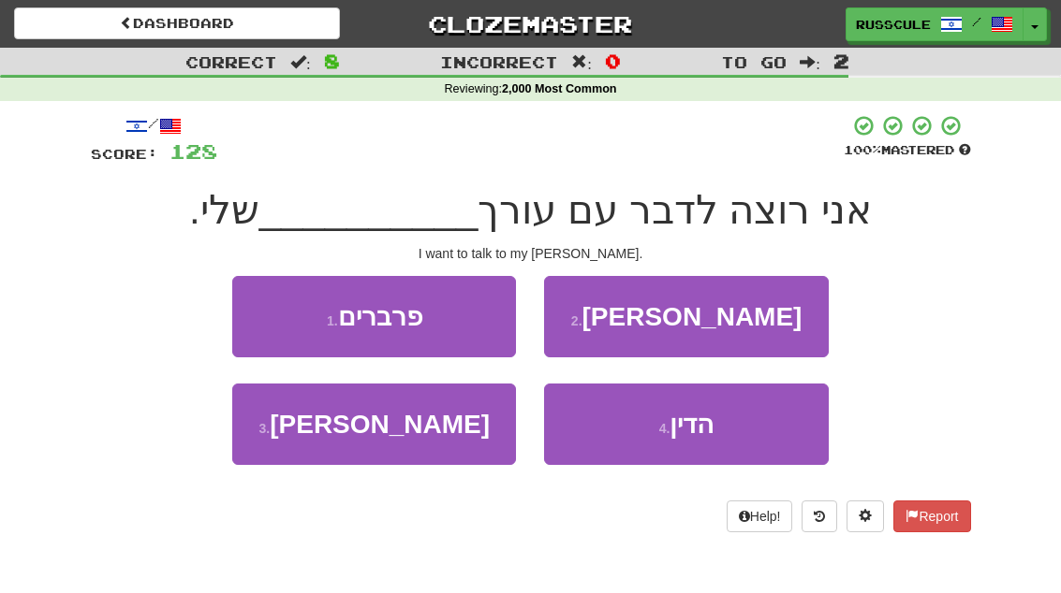
click at [740, 429] on button "4 . הדין" at bounding box center [686, 424] width 284 height 81
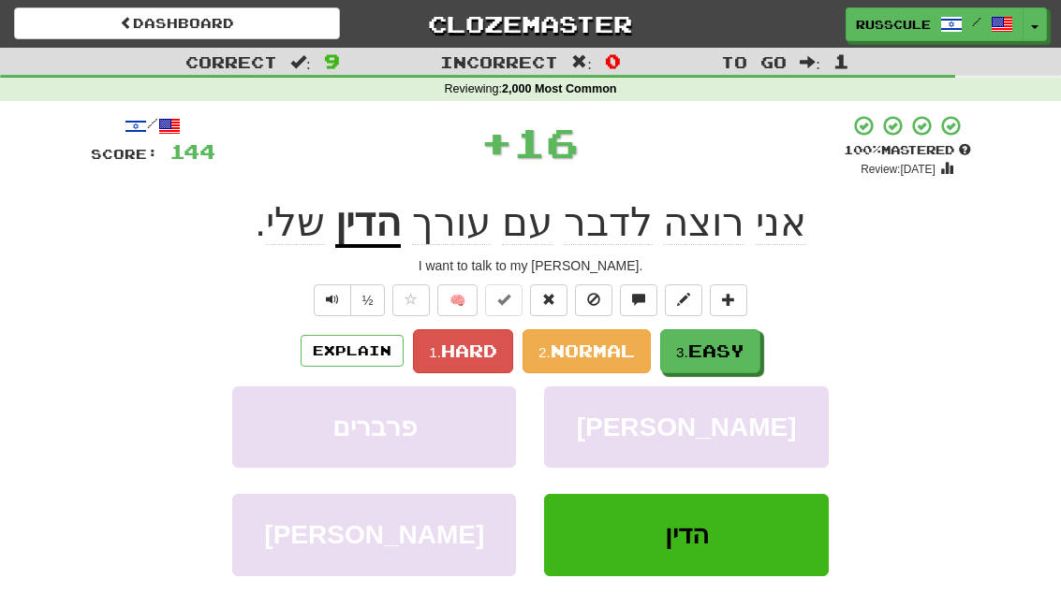
click at [738, 345] on span "Easy" at bounding box center [716, 351] width 56 height 21
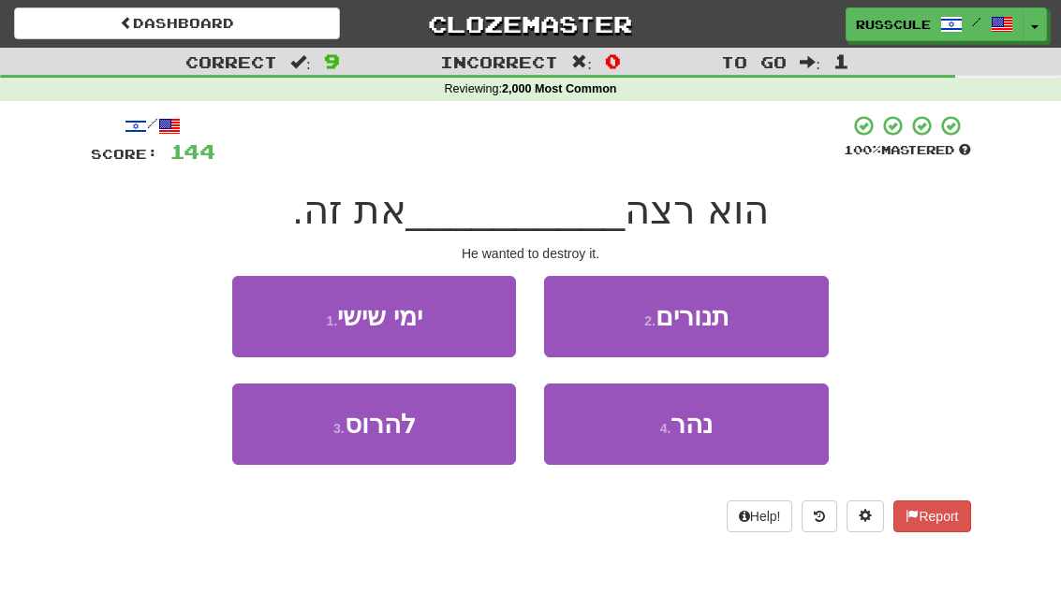
click at [296, 437] on button "3 . להרוס" at bounding box center [374, 424] width 284 height 81
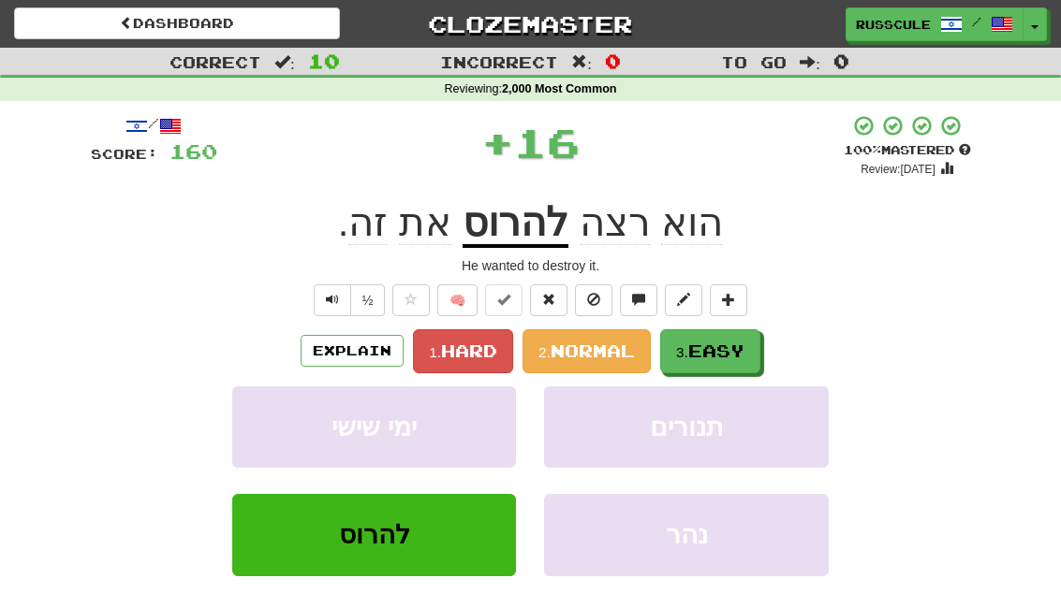
click at [740, 341] on span "Easy" at bounding box center [716, 351] width 56 height 21
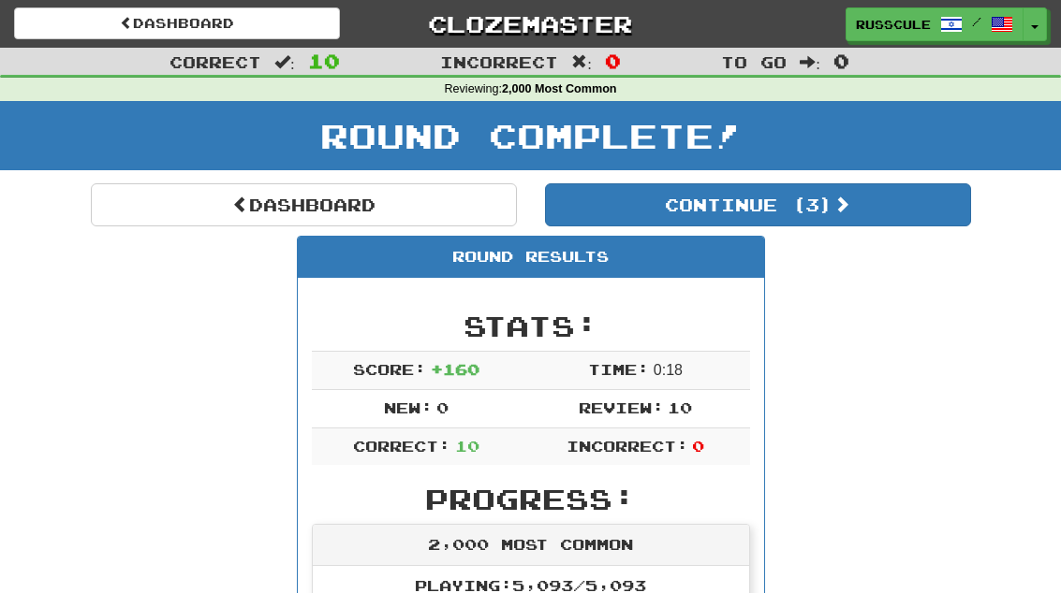
click at [915, 204] on button "Continue ( 3 )" at bounding box center [758, 204] width 426 height 43
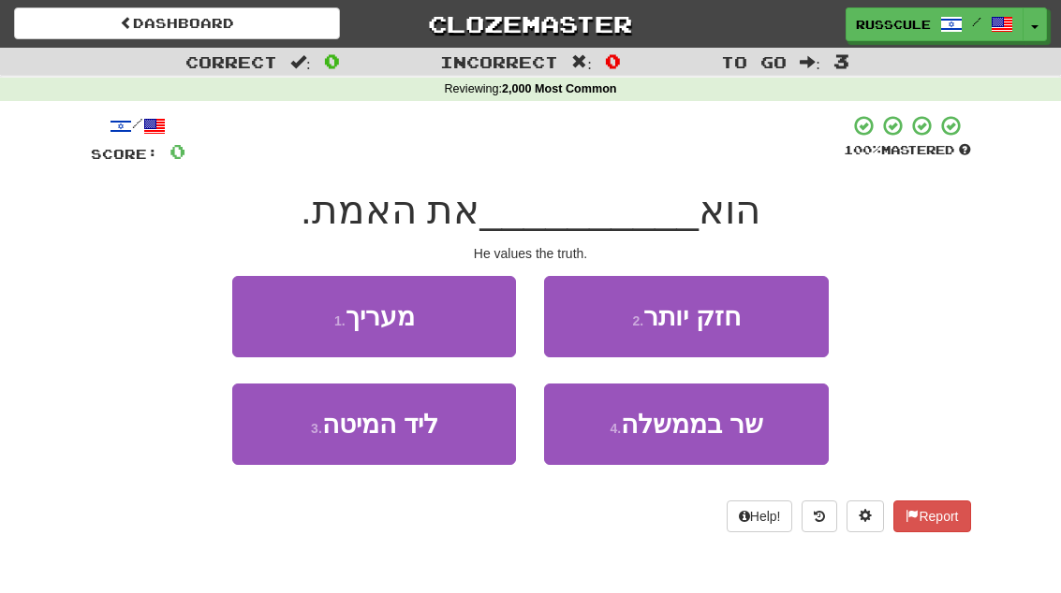
click at [247, 314] on button "1 . מעריך" at bounding box center [374, 316] width 284 height 81
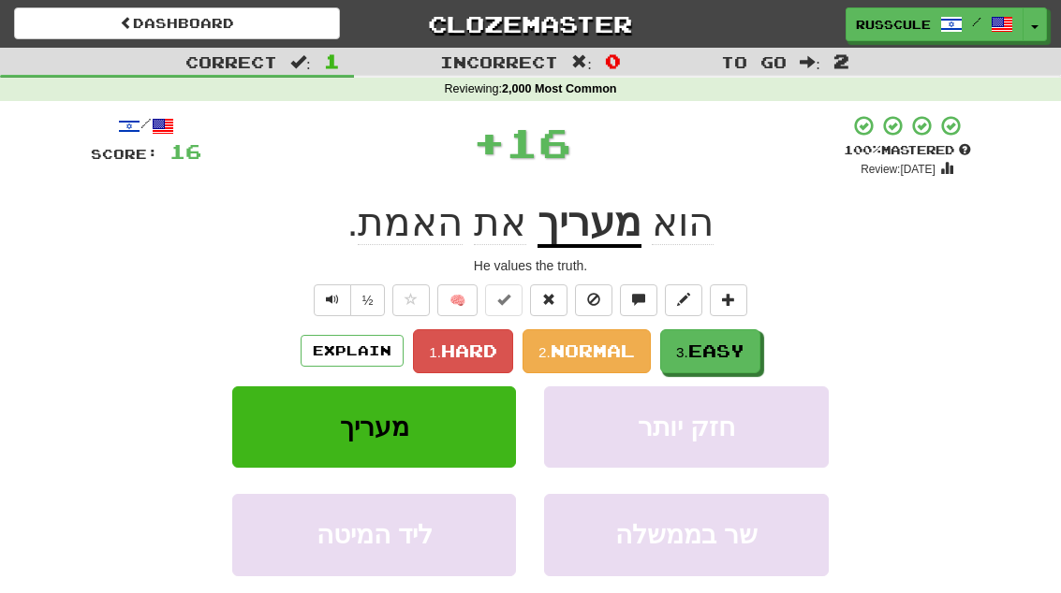
click at [751, 350] on button "3. Easy" at bounding box center [710, 352] width 100 height 44
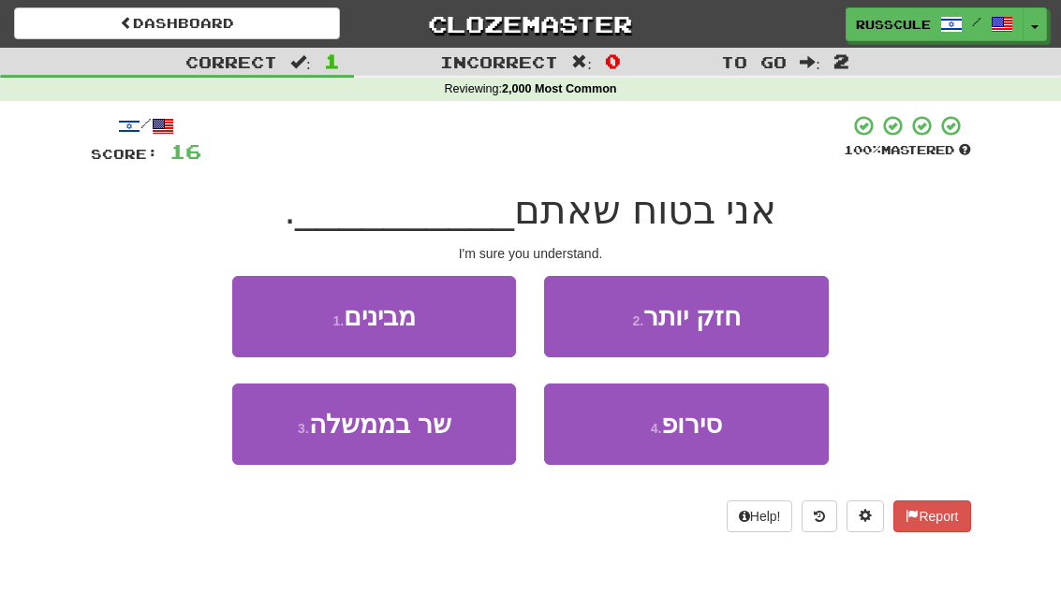
click at [255, 307] on button "1 . מבינים" at bounding box center [374, 316] width 284 height 81
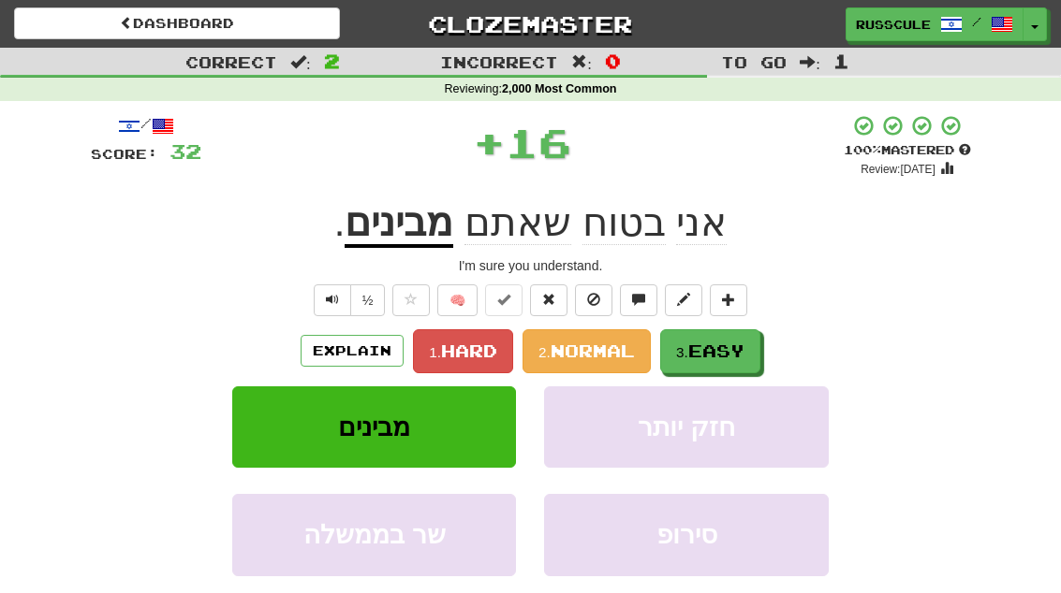
click at [743, 347] on span "Easy" at bounding box center [716, 351] width 56 height 21
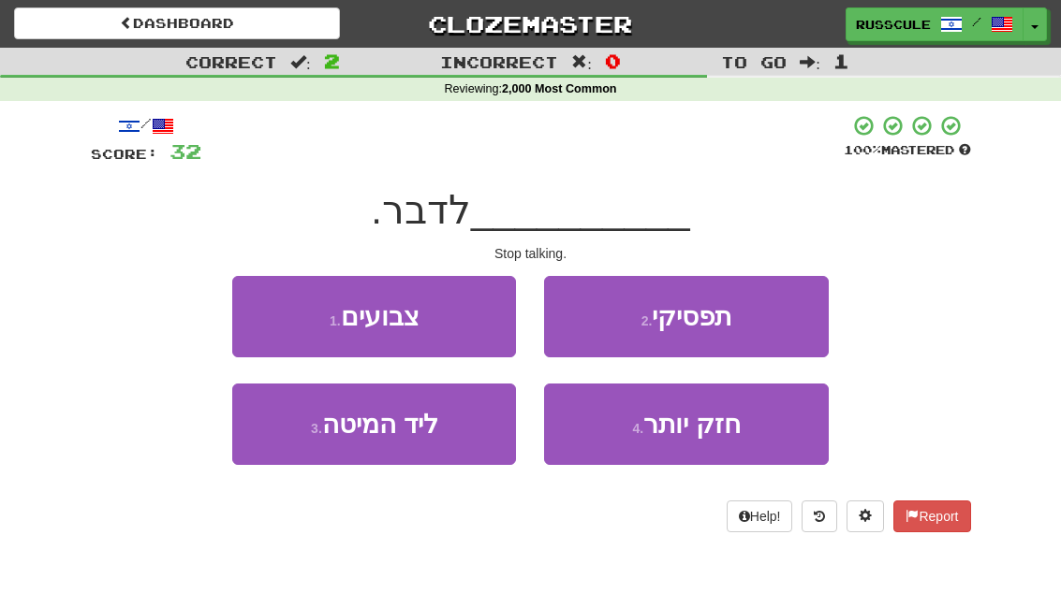
click at [774, 315] on button "2 . תפסיקי" at bounding box center [686, 316] width 284 height 81
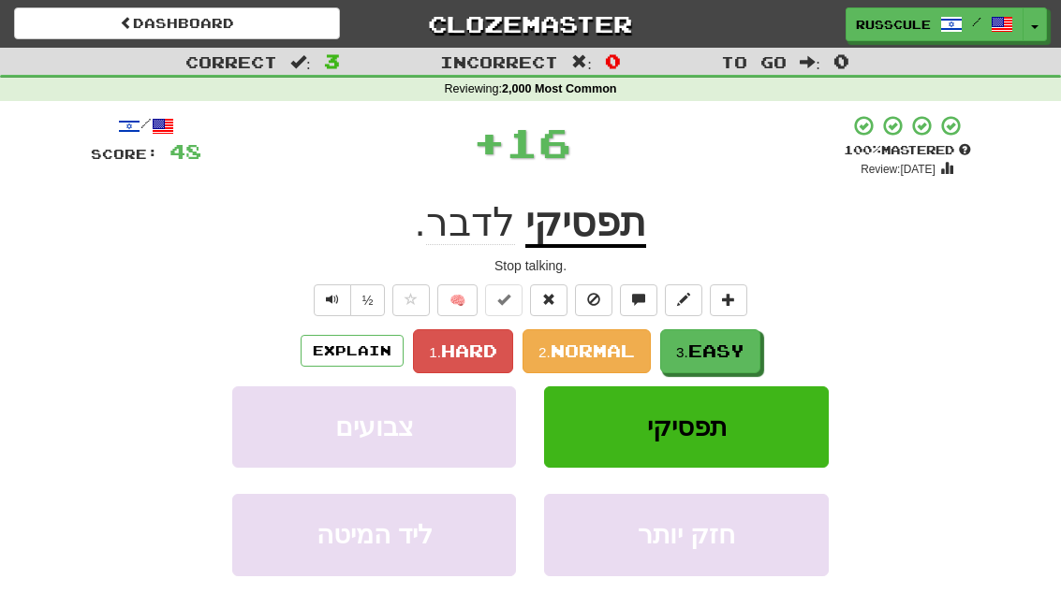
click at [725, 343] on span "Easy" at bounding box center [716, 351] width 56 height 21
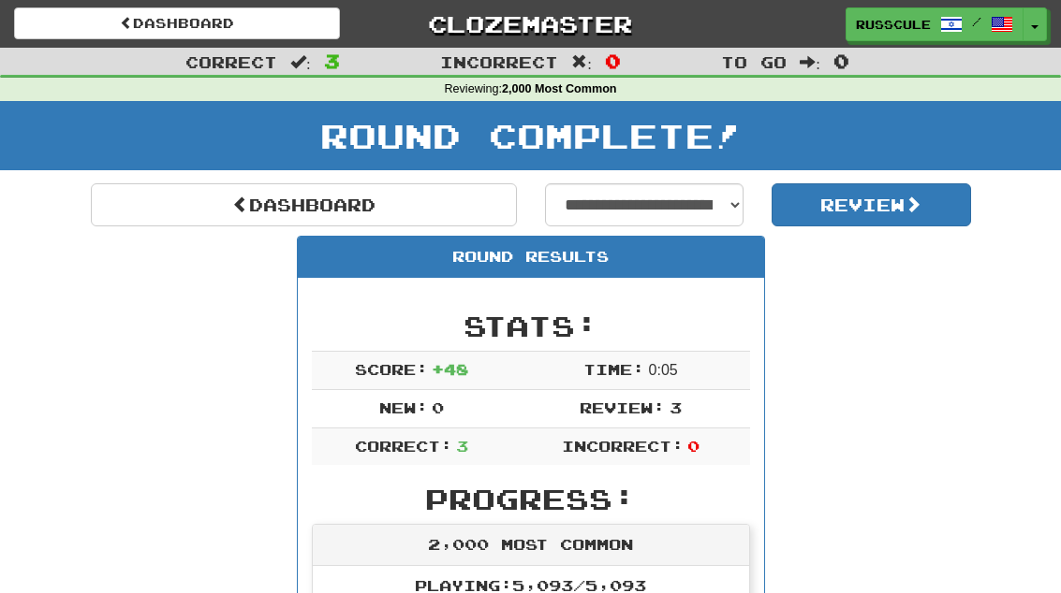
click at [163, 219] on link "Dashboard" at bounding box center [304, 204] width 426 height 43
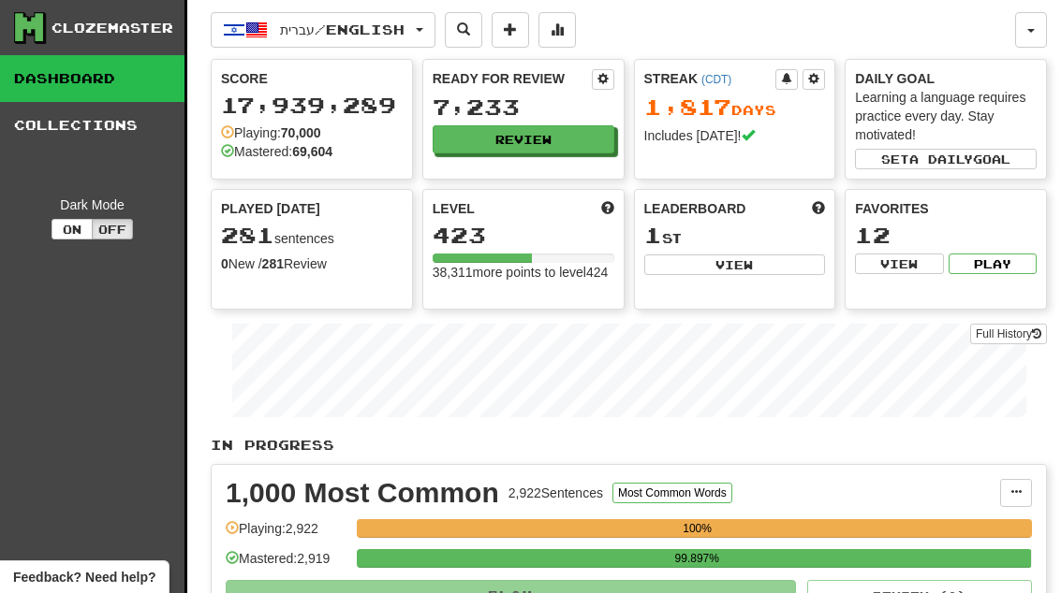
click at [575, 141] on button "Review" at bounding box center [523, 139] width 182 height 28
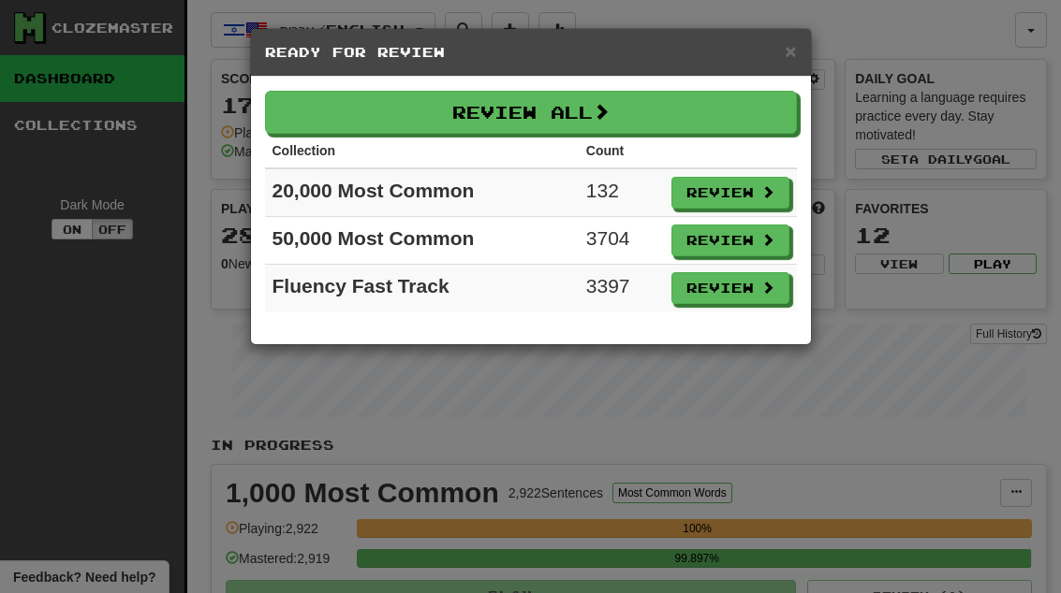
click at [749, 201] on button "Review" at bounding box center [730, 193] width 118 height 32
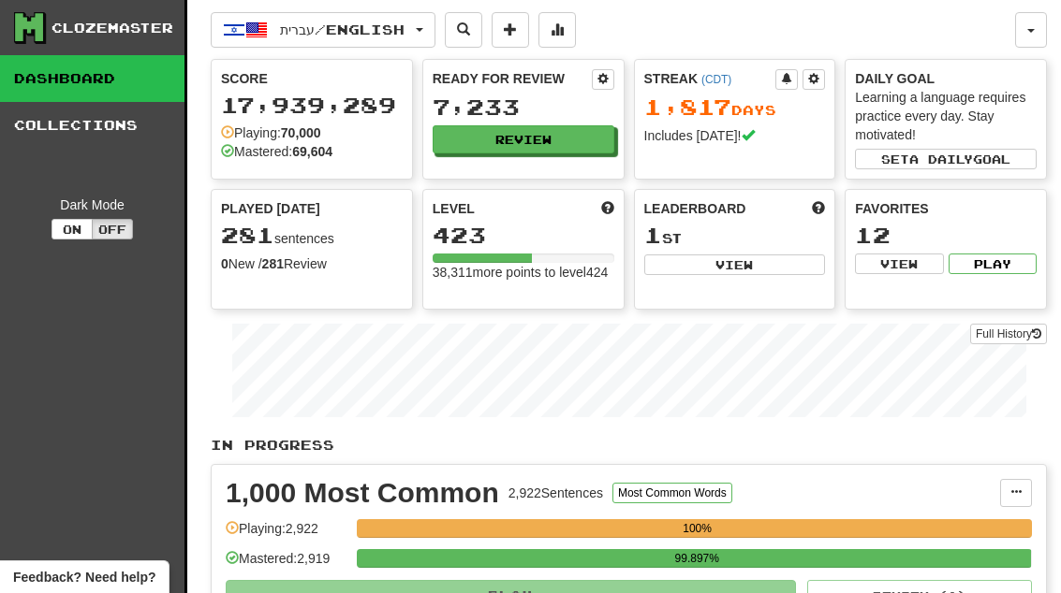
select select "**"
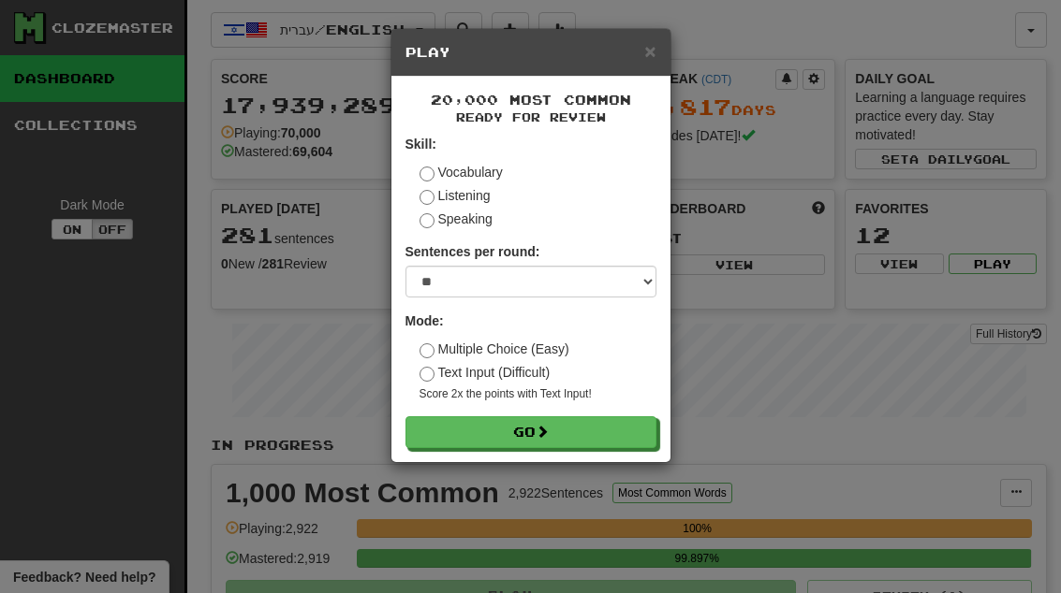
click at [635, 428] on button "Go" at bounding box center [530, 433] width 251 height 32
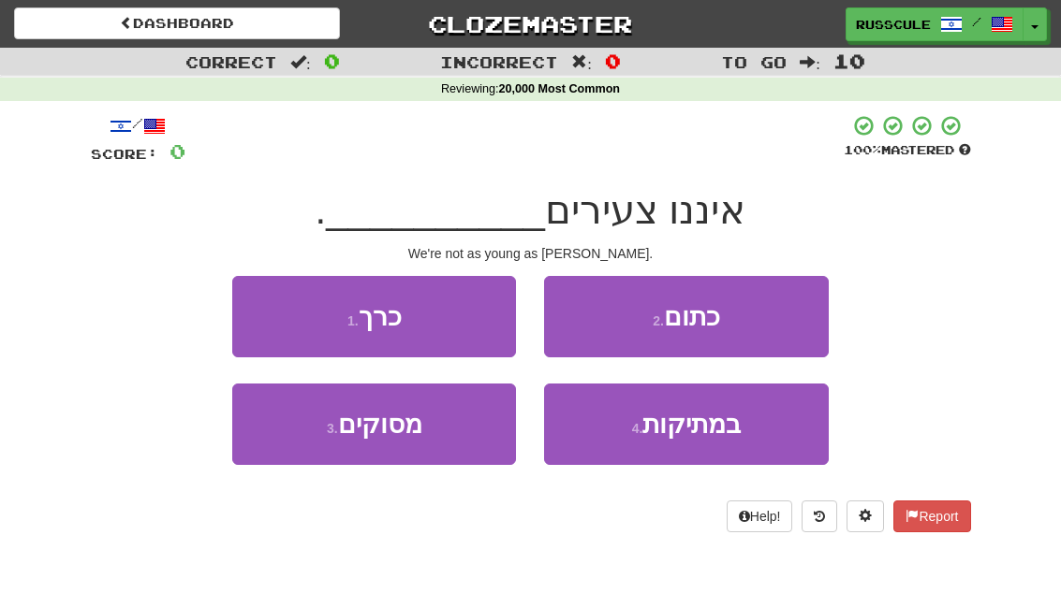
click at [764, 326] on button "2 . כתום" at bounding box center [686, 316] width 284 height 81
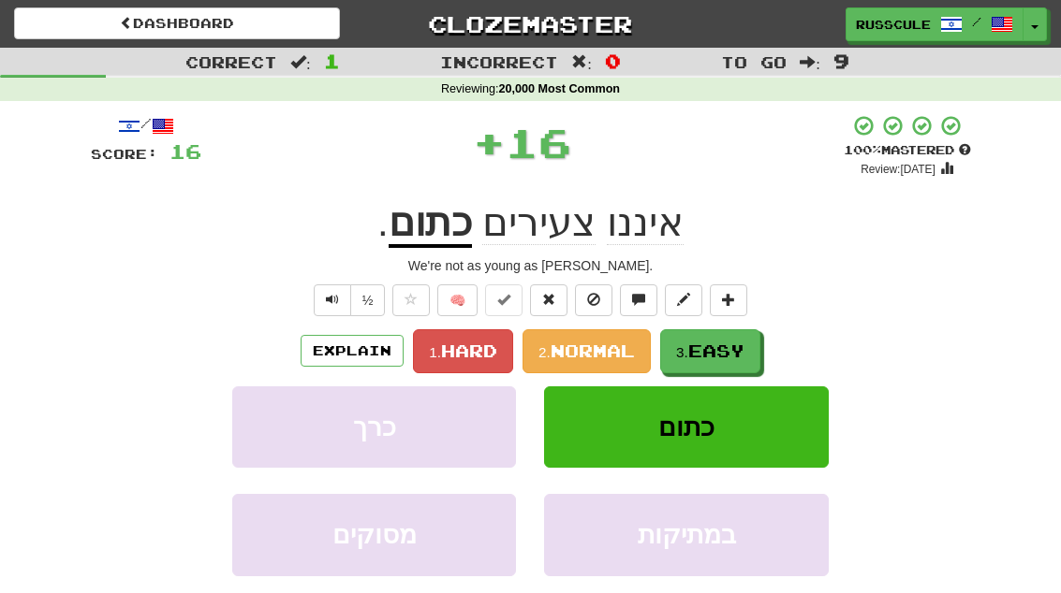
click at [718, 345] on span "Easy" at bounding box center [716, 351] width 56 height 21
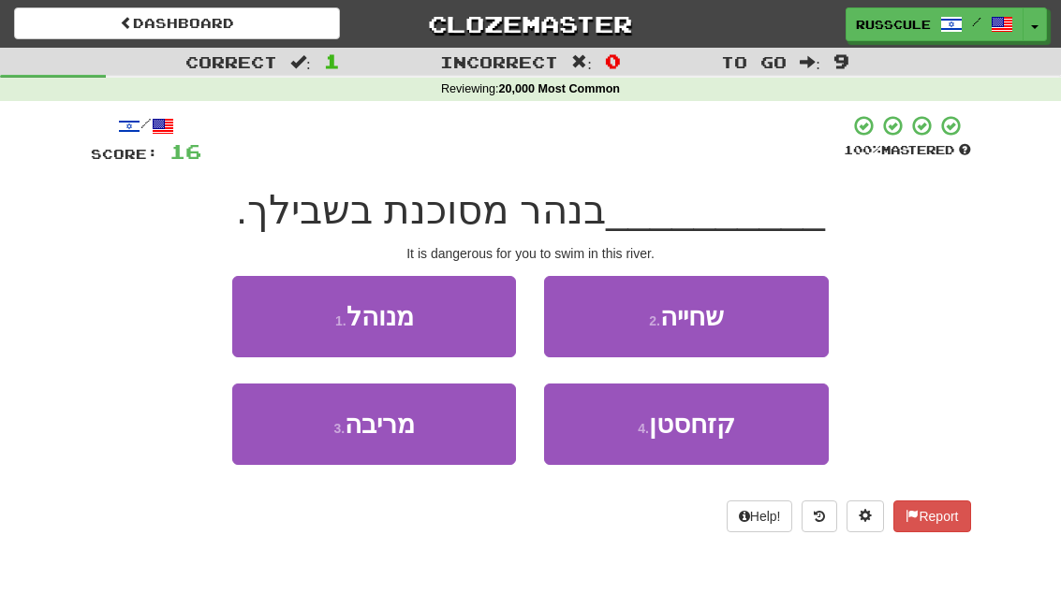
click at [765, 318] on button "2 . שחייה" at bounding box center [686, 316] width 284 height 81
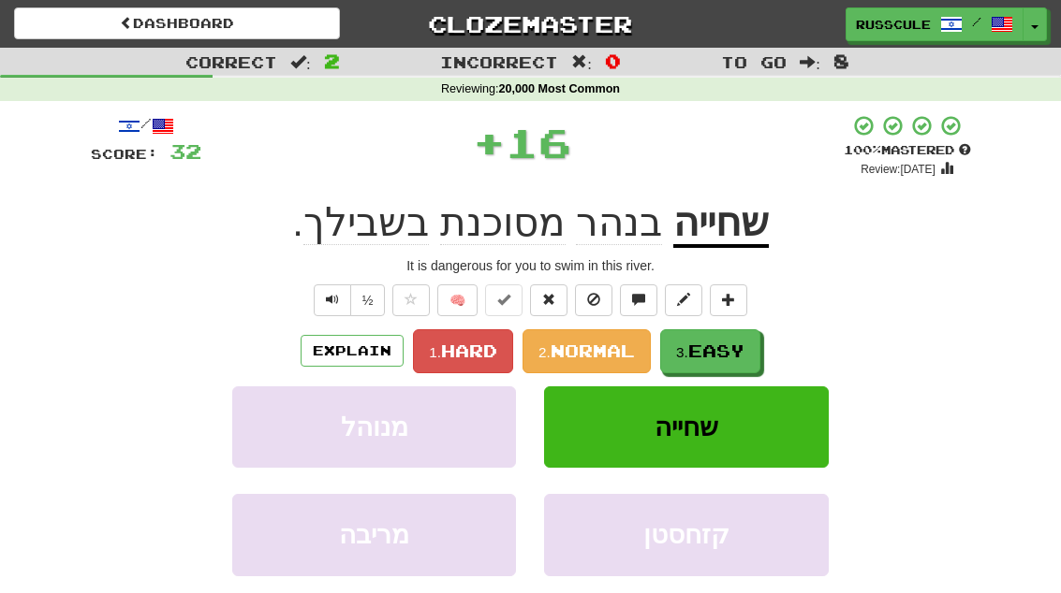
click at [721, 345] on span "Easy" at bounding box center [716, 351] width 56 height 21
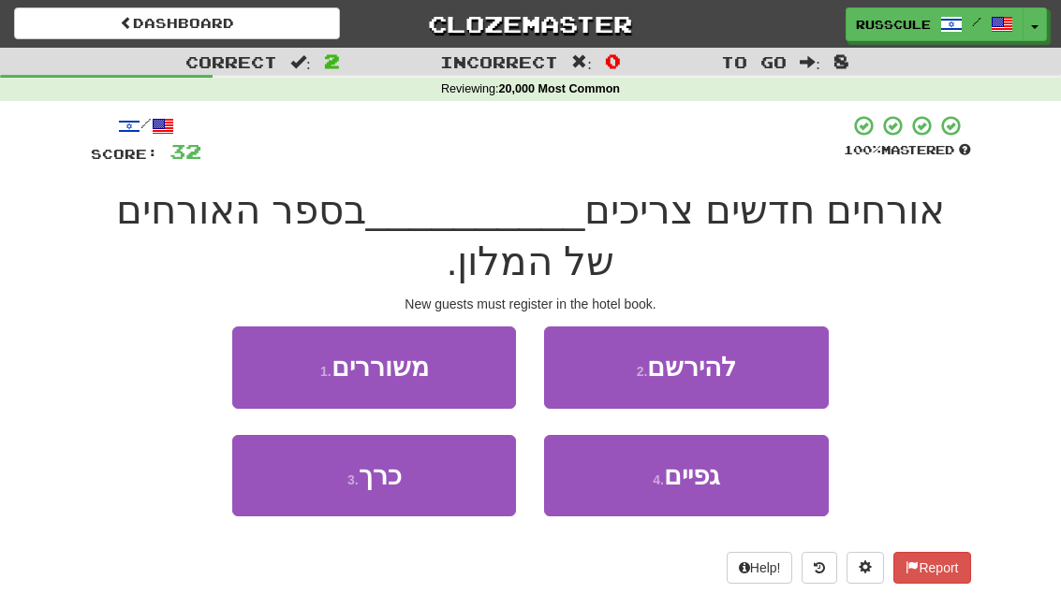
click at [771, 367] on button "2 . להירשם" at bounding box center [686, 367] width 284 height 81
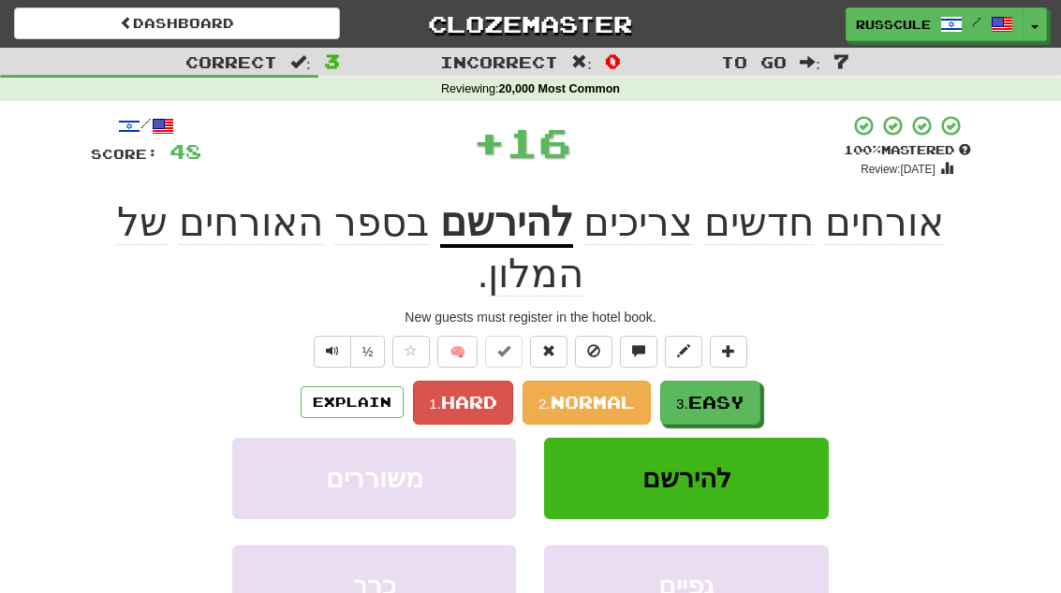
click at [750, 381] on button "3. Easy" at bounding box center [710, 403] width 100 height 44
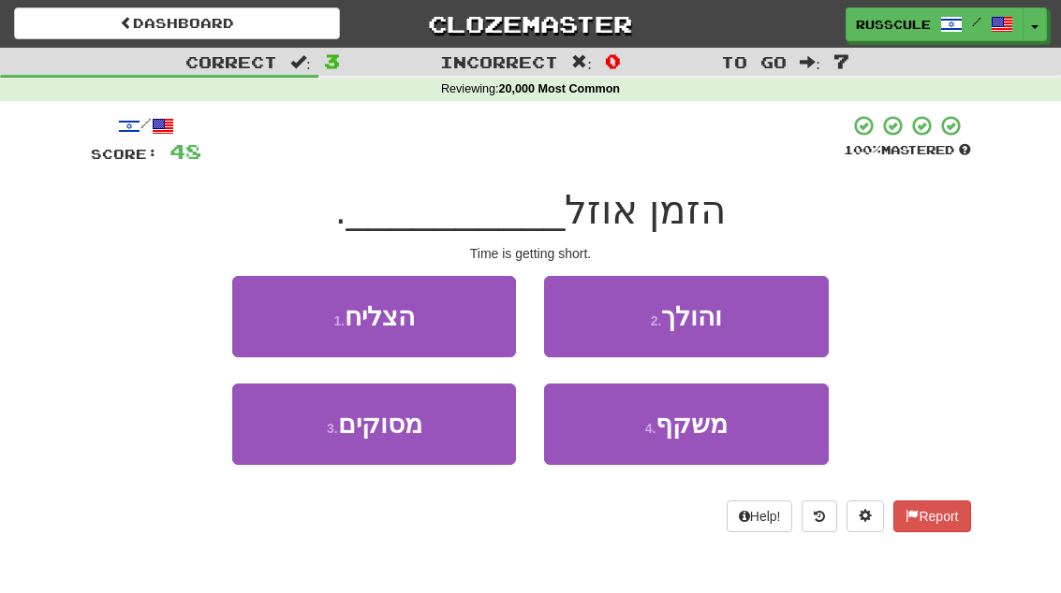
click at [784, 319] on button "2 . והולך" at bounding box center [686, 316] width 284 height 81
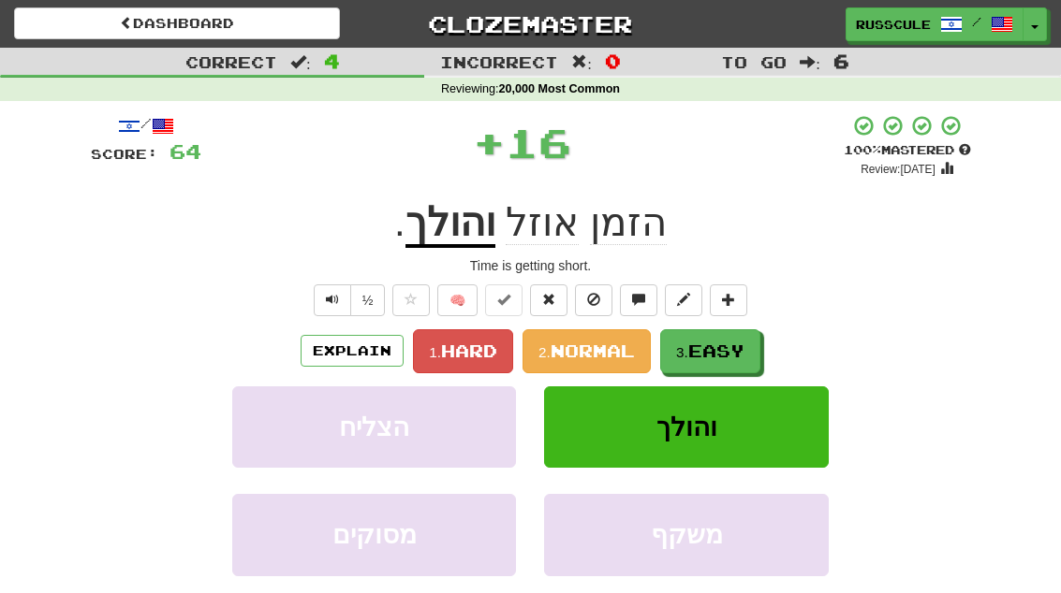
click at [743, 343] on span "Easy" at bounding box center [716, 351] width 56 height 21
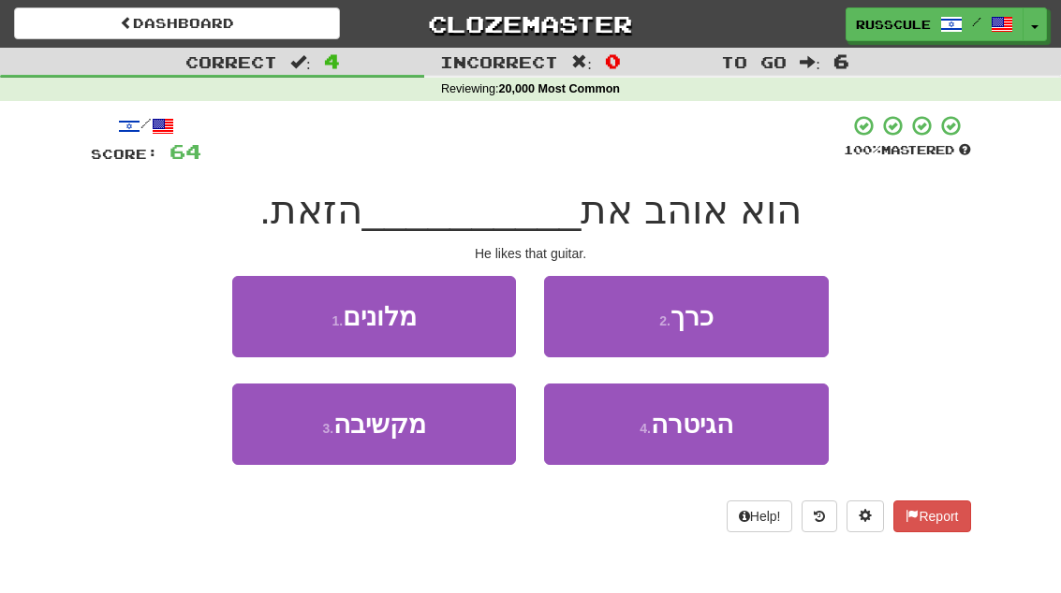
click at [296, 449] on button "3 . מקשיבה" at bounding box center [374, 424] width 284 height 81
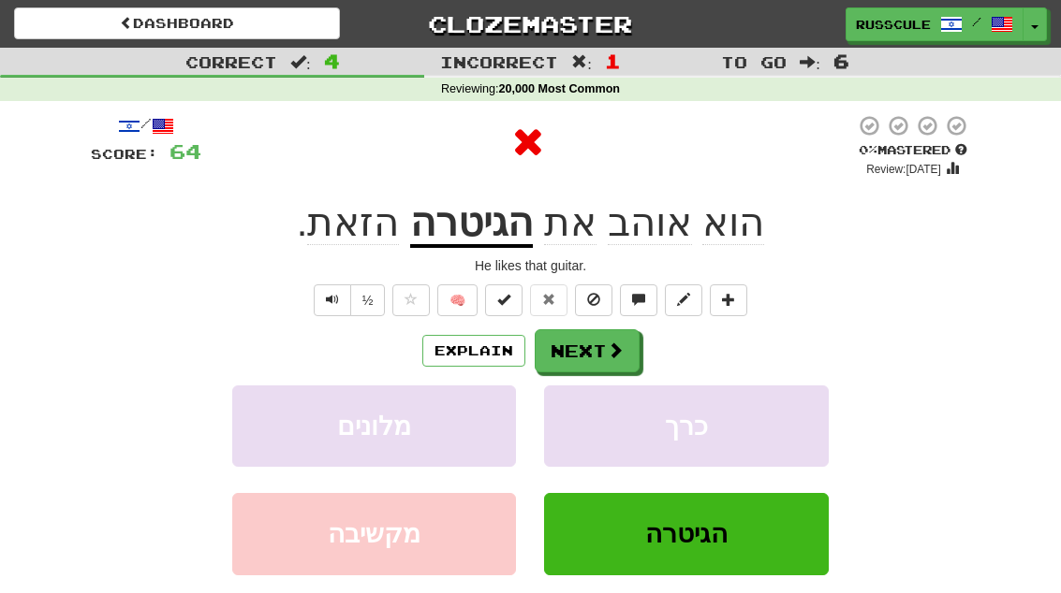
click at [607, 344] on span at bounding box center [615, 350] width 17 height 17
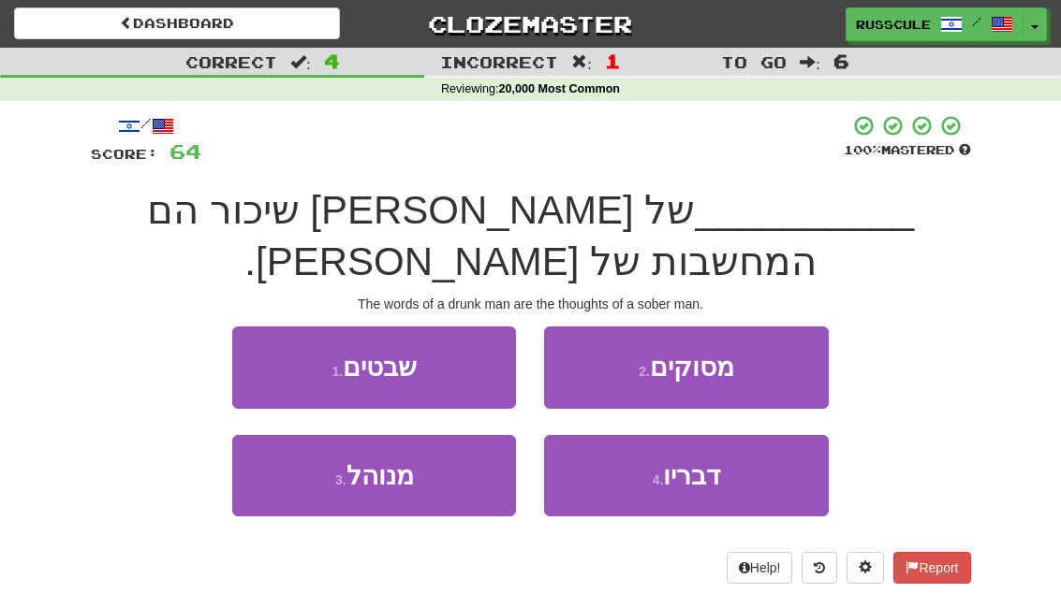
click at [727, 436] on button "4 . דבריו" at bounding box center [686, 475] width 284 height 81
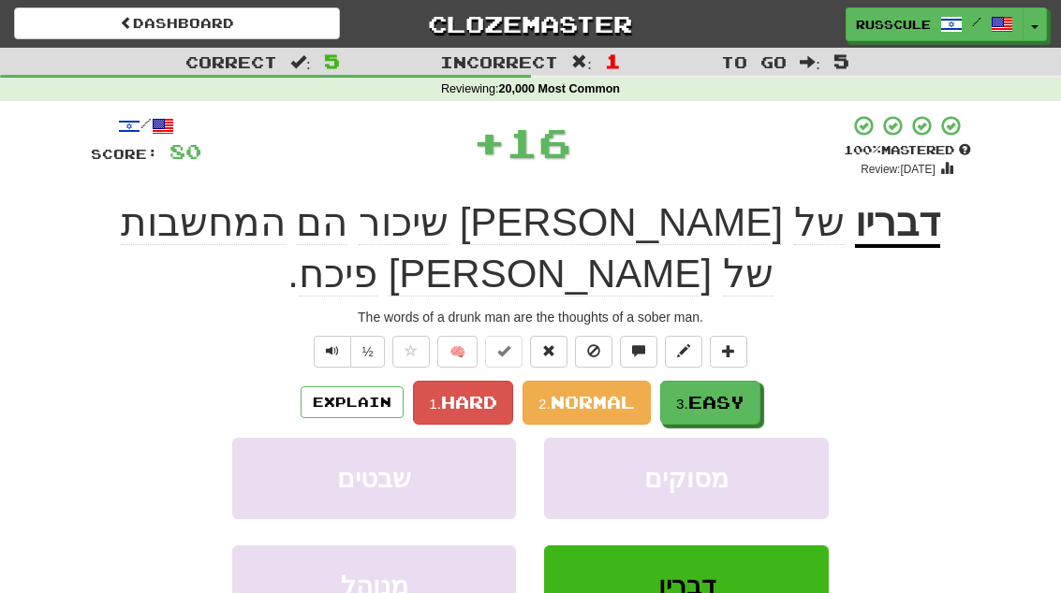
click at [760, 381] on button "3. Easy" at bounding box center [710, 403] width 100 height 44
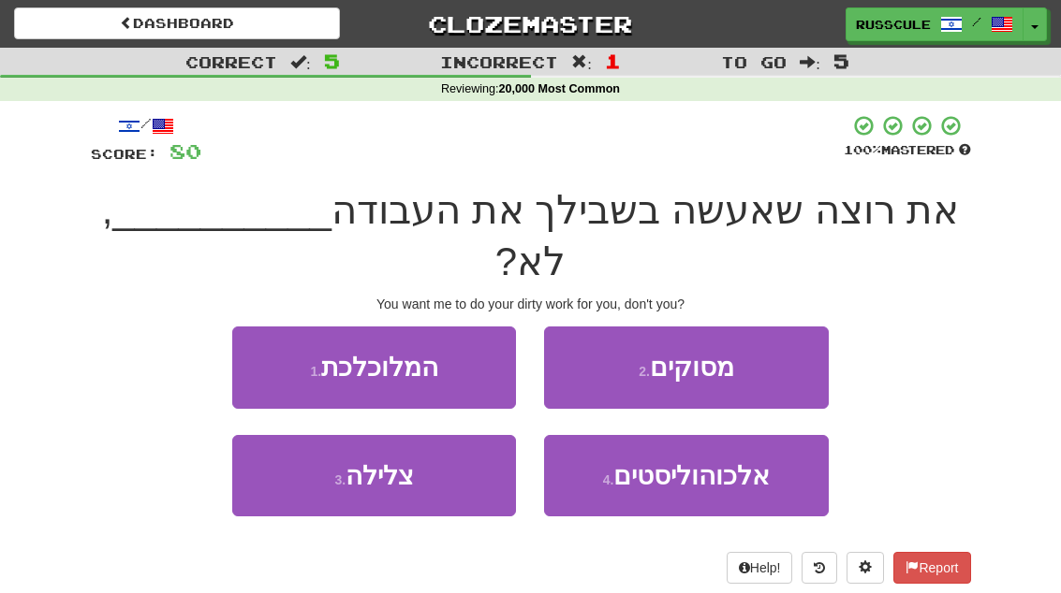
click at [255, 327] on button "1 . המלוכלכת" at bounding box center [374, 367] width 284 height 81
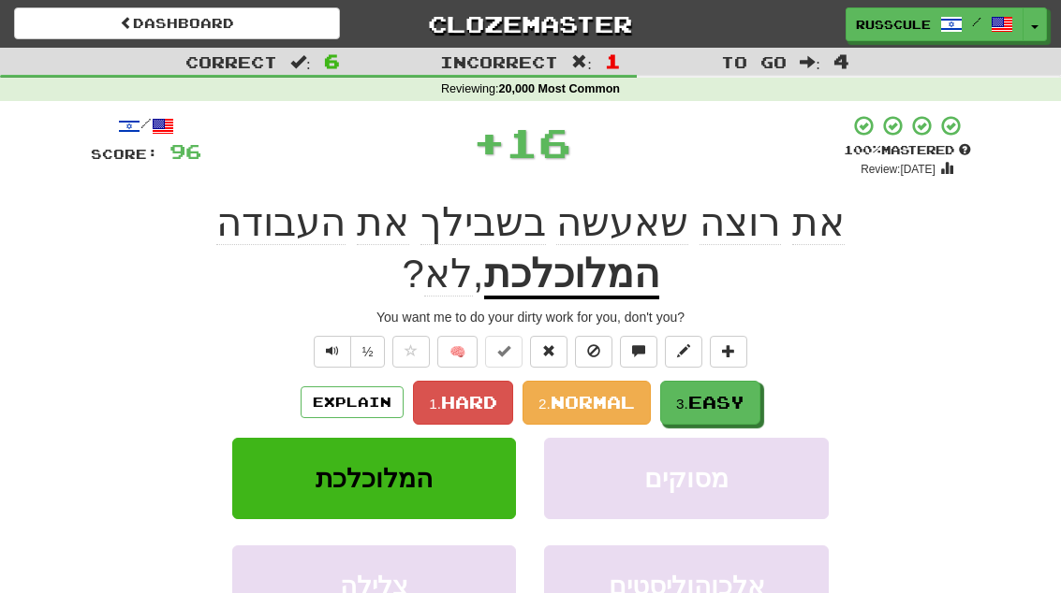
click at [741, 392] on span "Easy" at bounding box center [716, 402] width 56 height 21
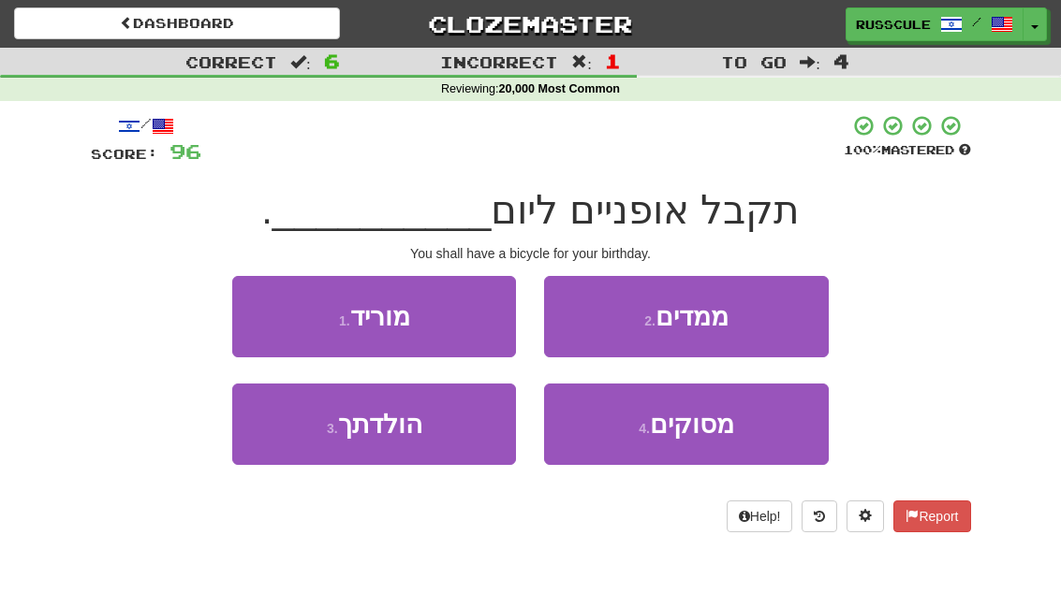
click at [295, 450] on button "3 . הולדתך" at bounding box center [374, 424] width 284 height 81
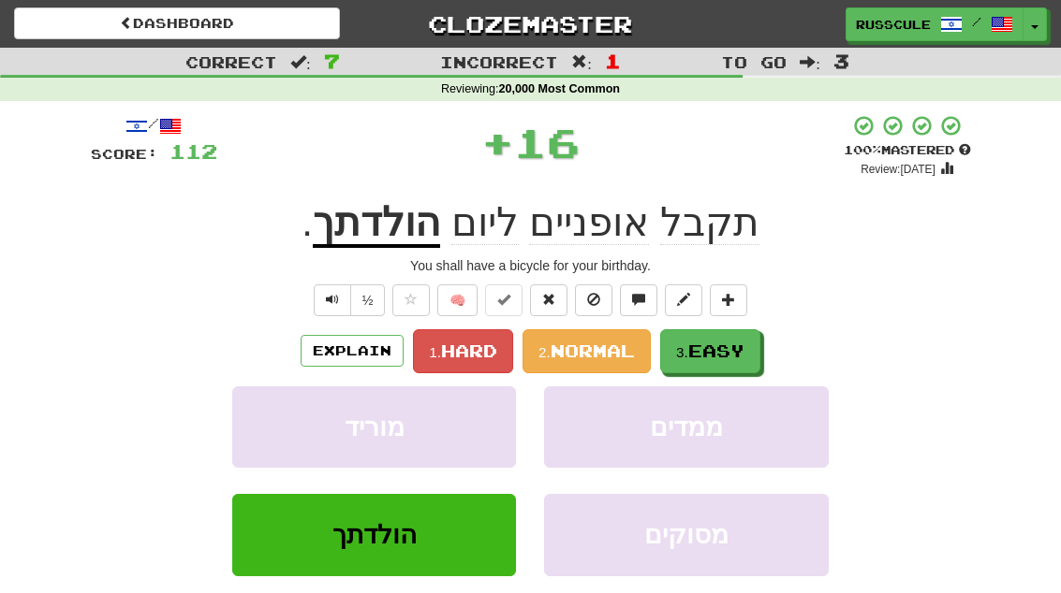
click at [751, 343] on button "3. Easy" at bounding box center [710, 352] width 100 height 44
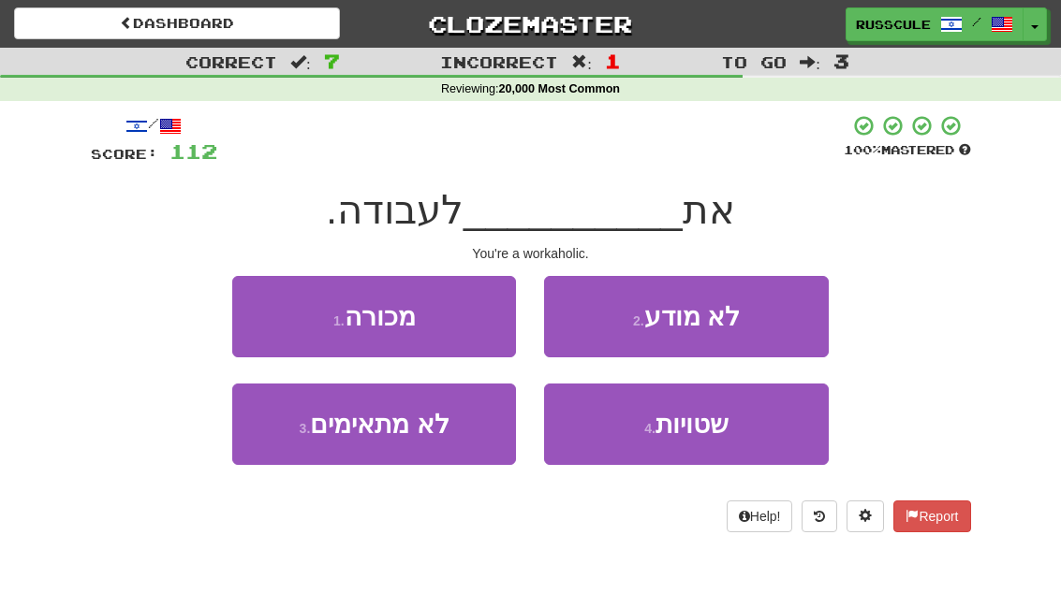
click at [256, 309] on button "1 . מכורה" at bounding box center [374, 316] width 284 height 81
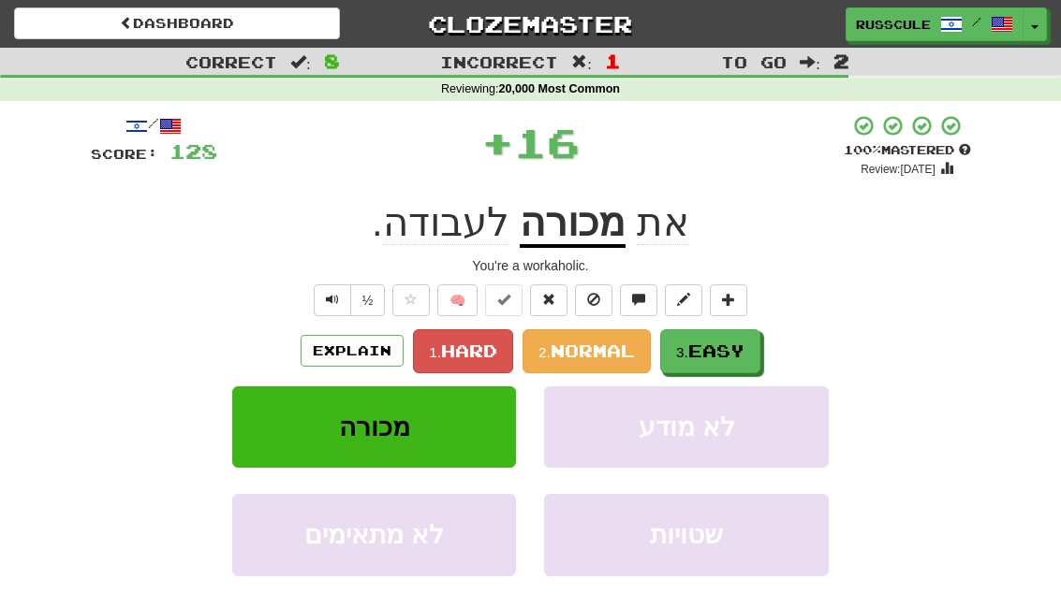
click at [733, 348] on span "Easy" at bounding box center [716, 351] width 56 height 21
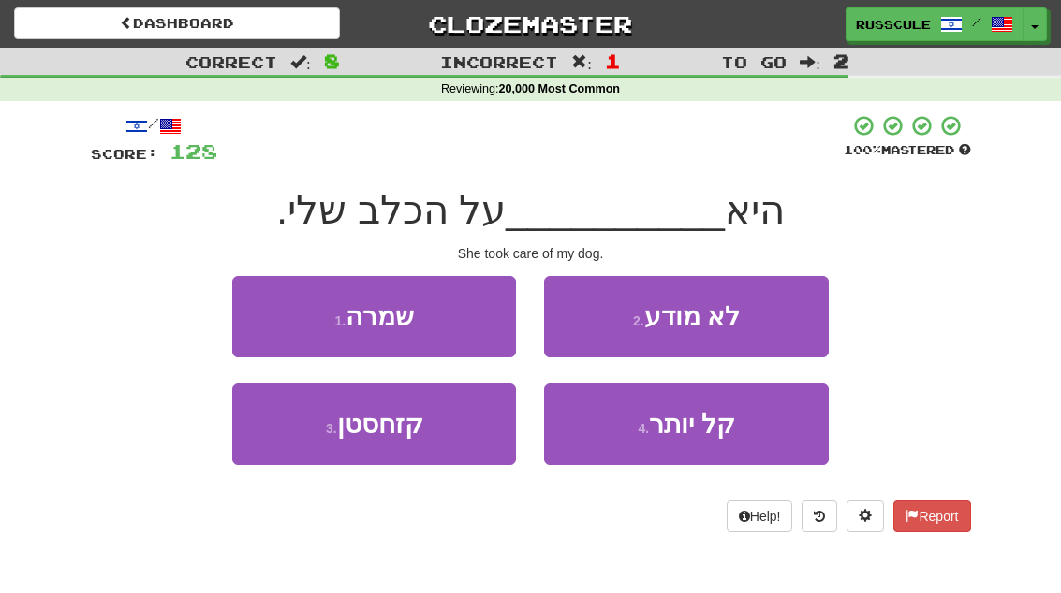
click at [264, 309] on button "1 . שמרה" at bounding box center [374, 316] width 284 height 81
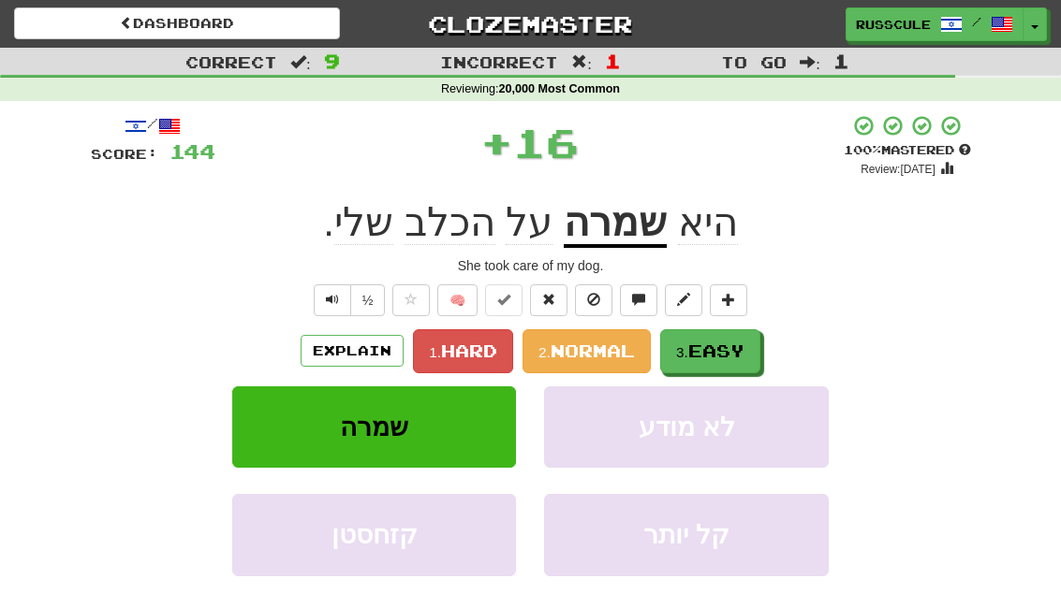
click at [740, 348] on span "Easy" at bounding box center [716, 351] width 56 height 21
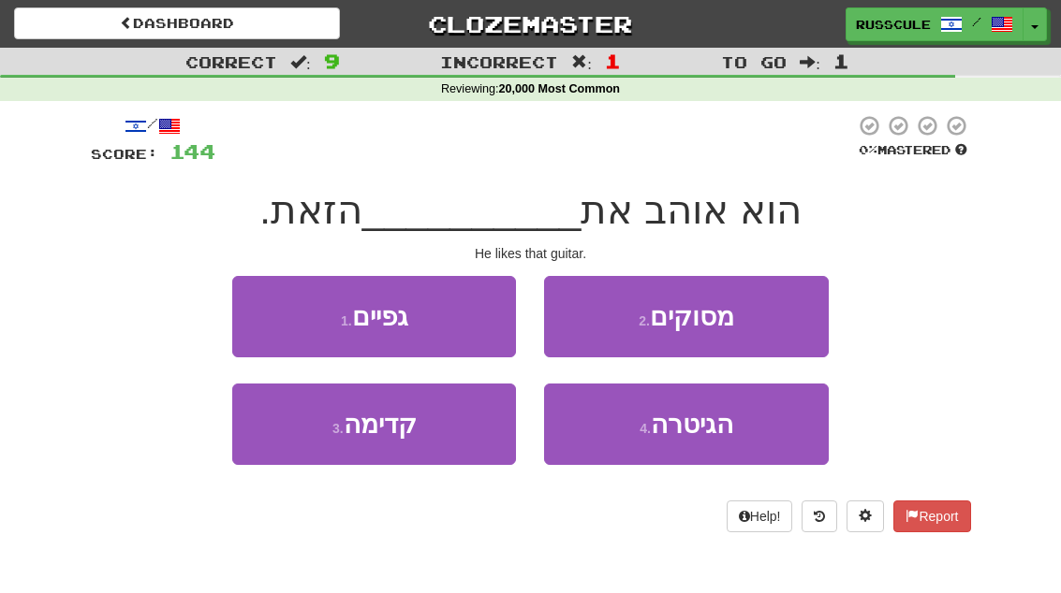
click at [732, 430] on span "הגיטרה" at bounding box center [692, 424] width 82 height 29
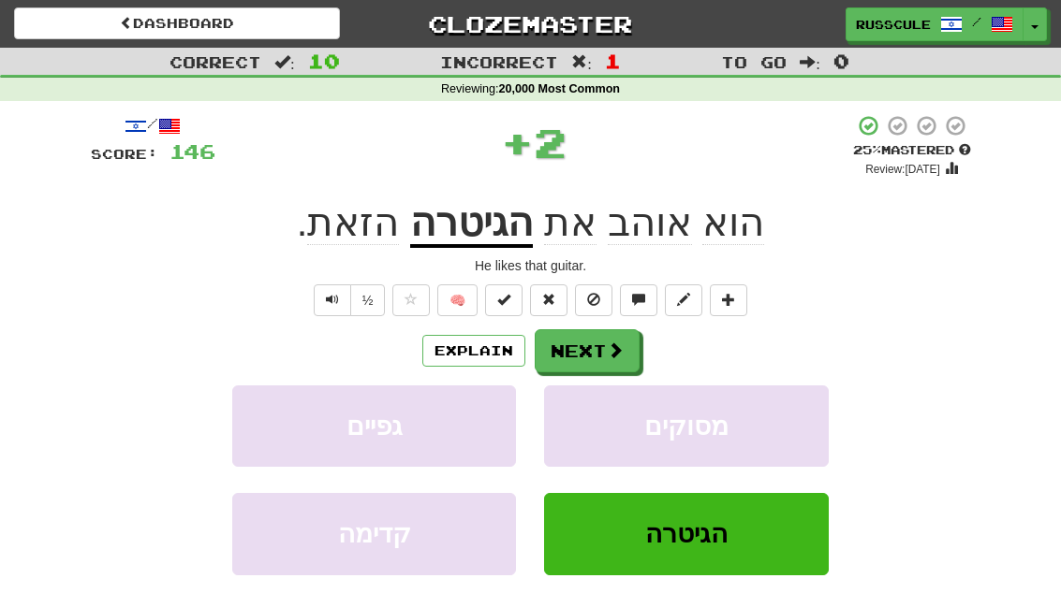
click at [598, 345] on button "Next" at bounding box center [587, 351] width 105 height 43
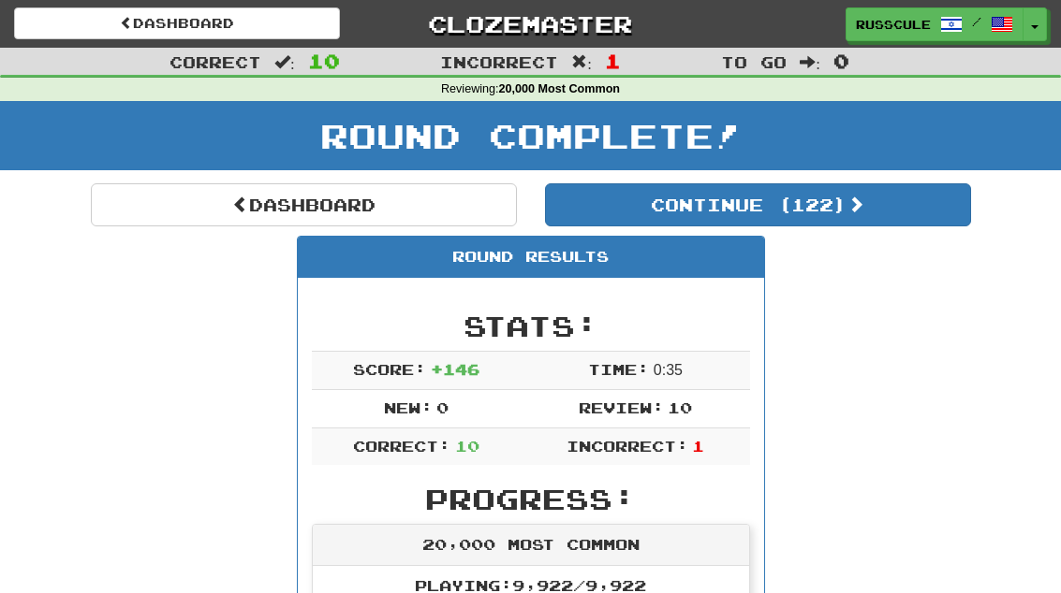
click at [877, 203] on button "Continue ( 122 )" at bounding box center [758, 204] width 426 height 43
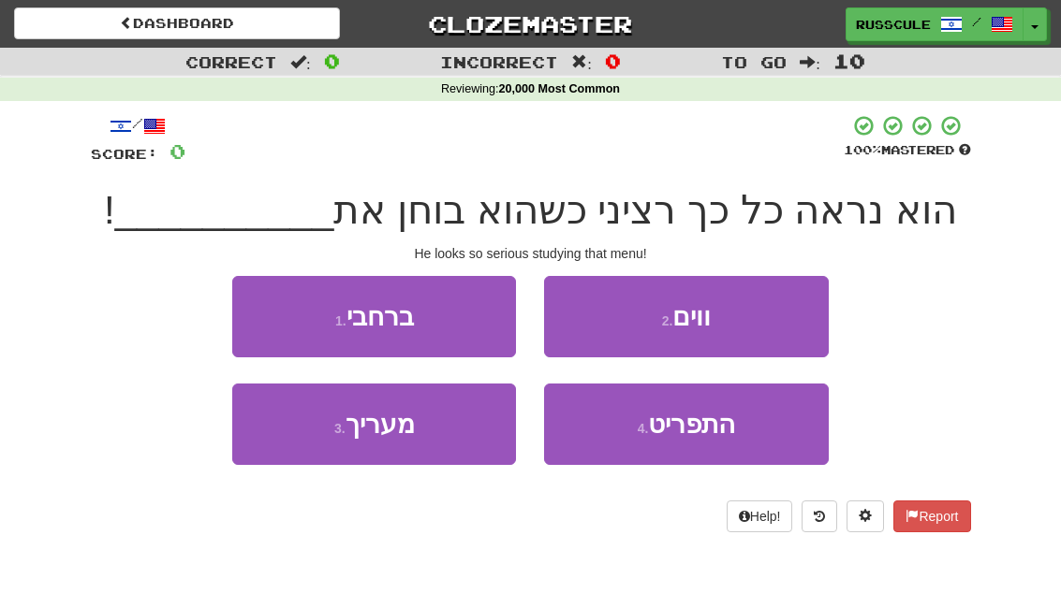
click at [742, 433] on button "4 . התפריט" at bounding box center [686, 424] width 284 height 81
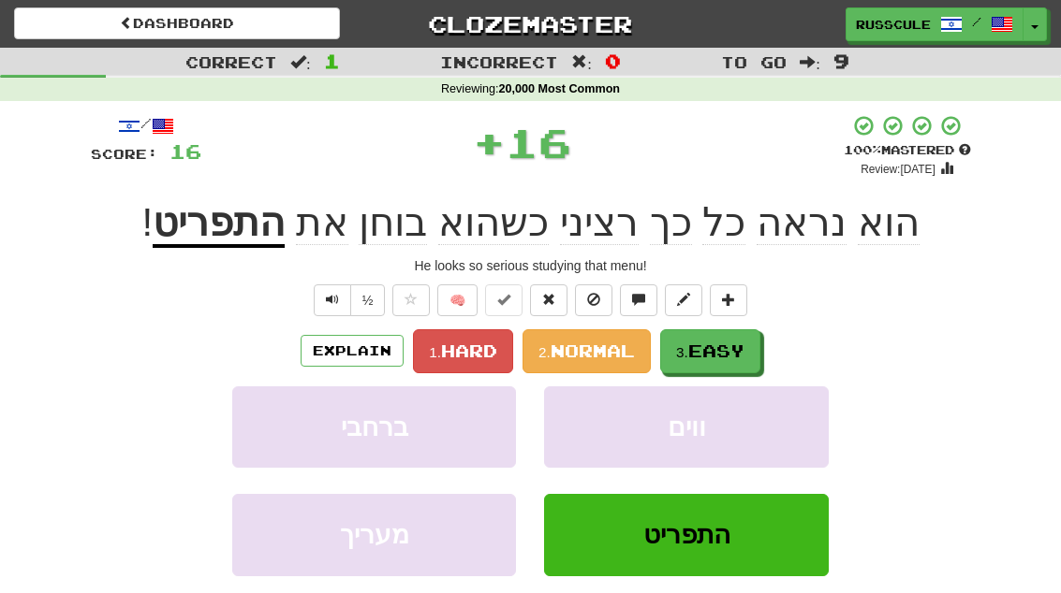
click at [735, 355] on span "Easy" at bounding box center [716, 351] width 56 height 21
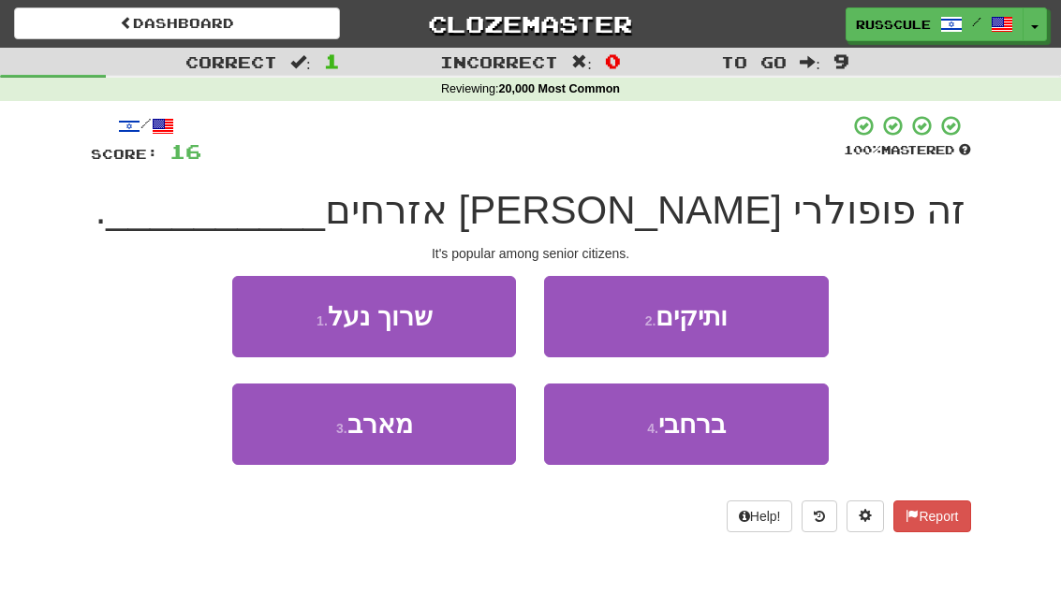
click at [768, 316] on button "2 . ותיקים" at bounding box center [686, 316] width 284 height 81
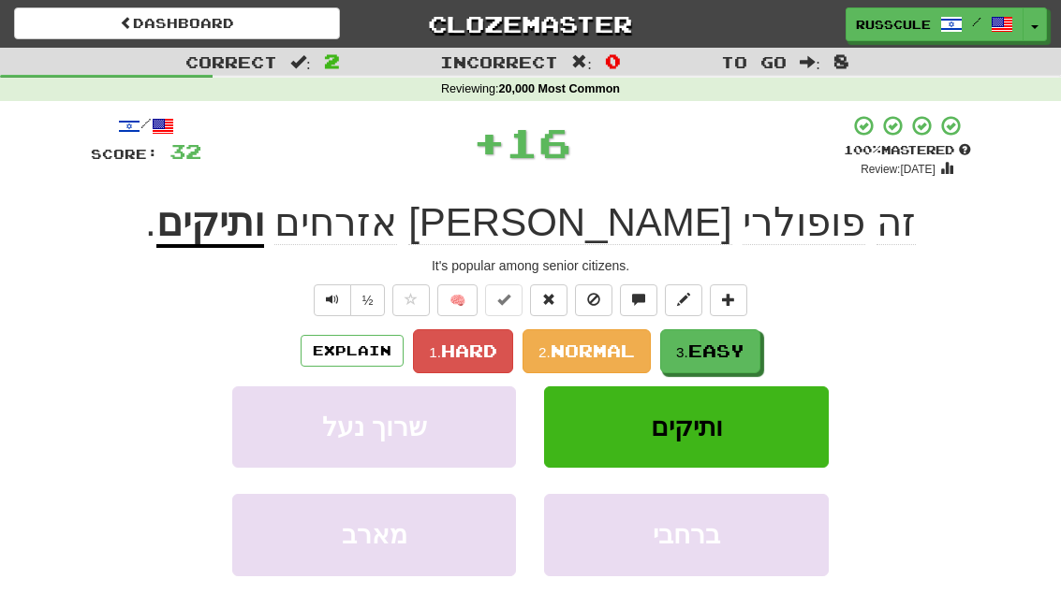
click at [733, 354] on span "Easy" at bounding box center [716, 351] width 56 height 21
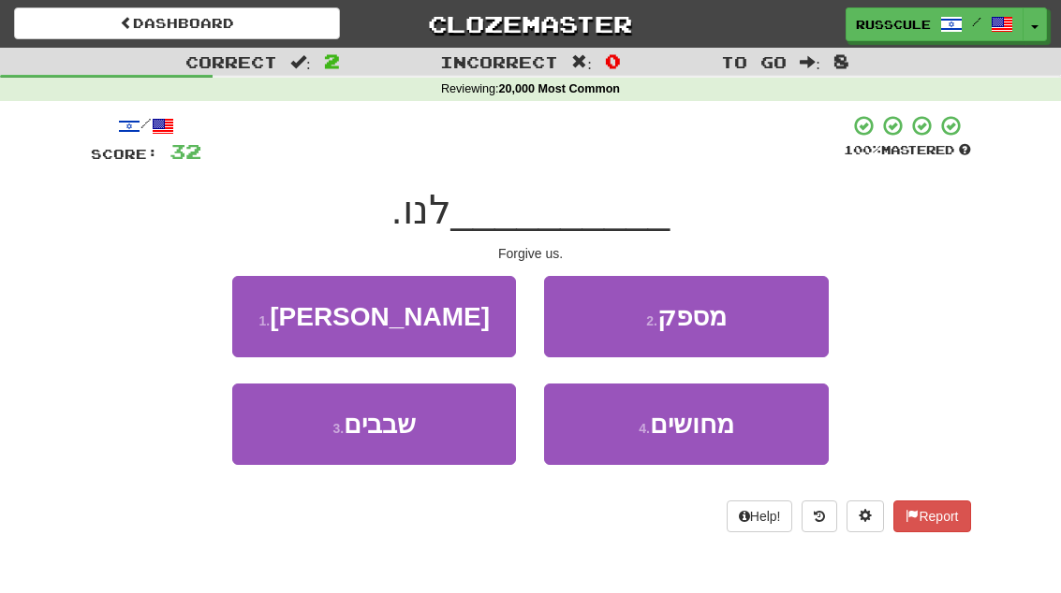
click at [268, 314] on button "1 . סילחו" at bounding box center [374, 316] width 284 height 81
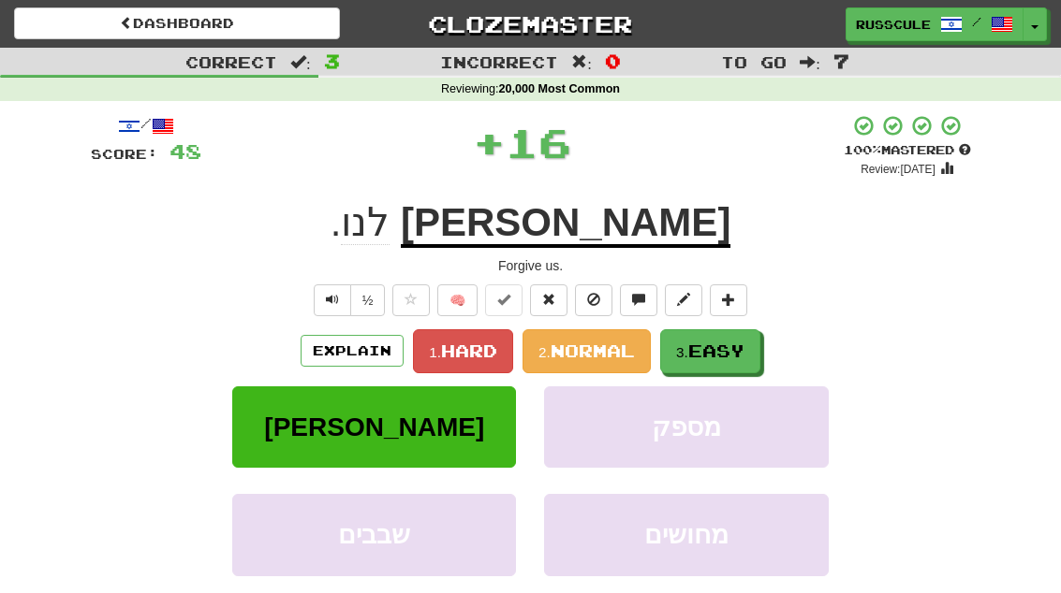
click at [741, 333] on button "3. Easy" at bounding box center [710, 352] width 100 height 44
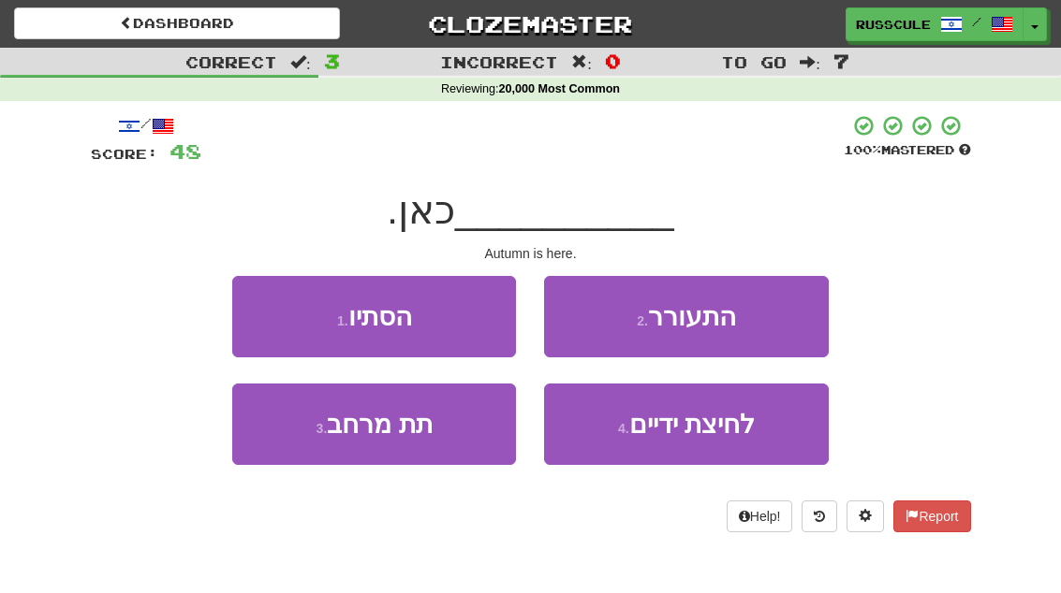
click at [263, 307] on button "1 . הסתיו" at bounding box center [374, 316] width 284 height 81
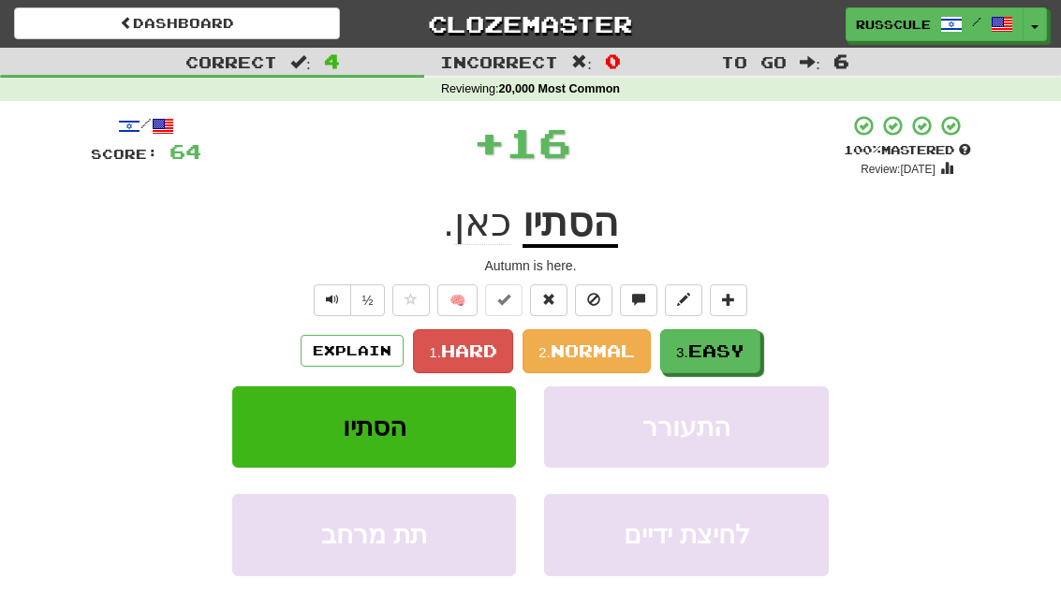
click at [735, 347] on span "Easy" at bounding box center [716, 351] width 56 height 21
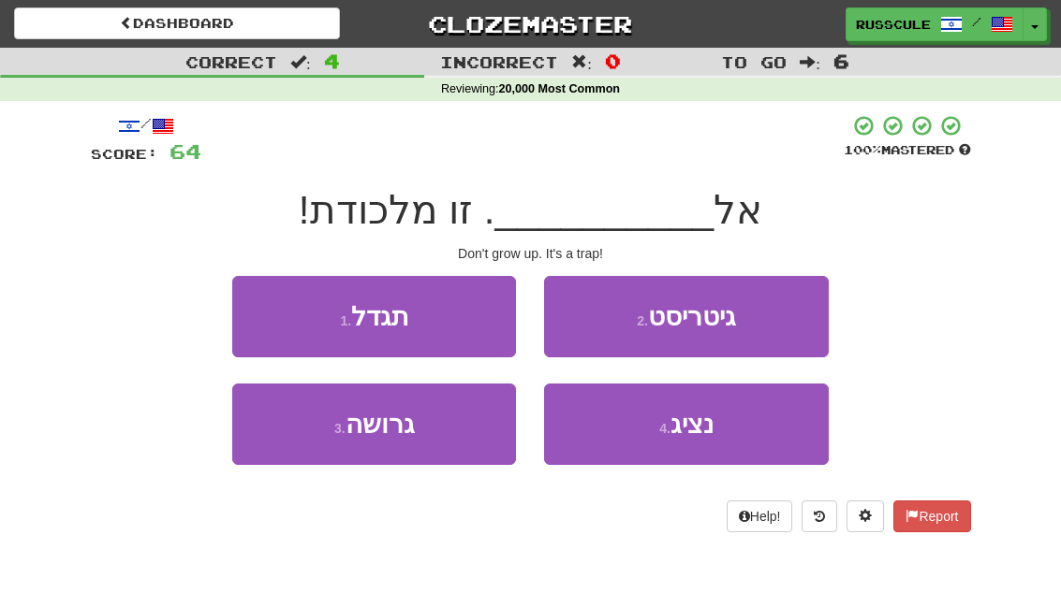
click at [261, 308] on button "1 . תגדל" at bounding box center [374, 316] width 284 height 81
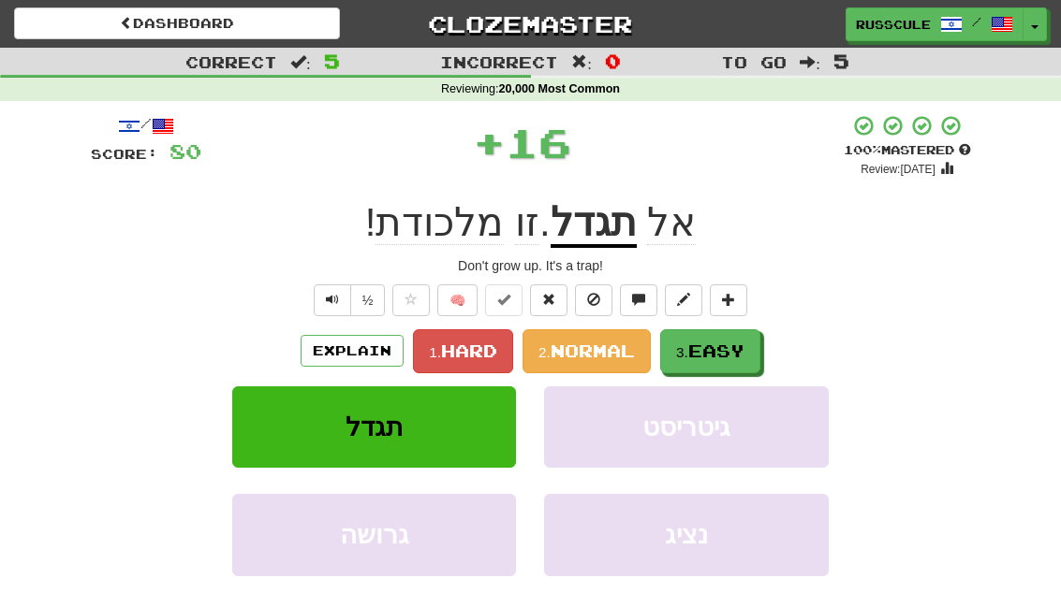
click at [743, 334] on button "3. Easy" at bounding box center [710, 352] width 100 height 44
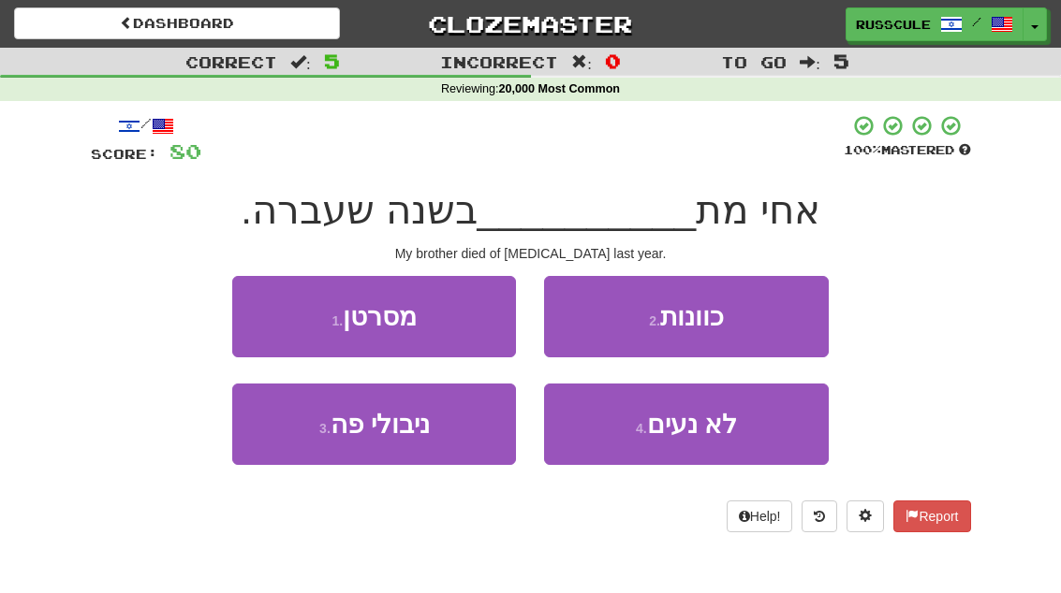
click at [267, 315] on button "1 . מסרטן" at bounding box center [374, 316] width 284 height 81
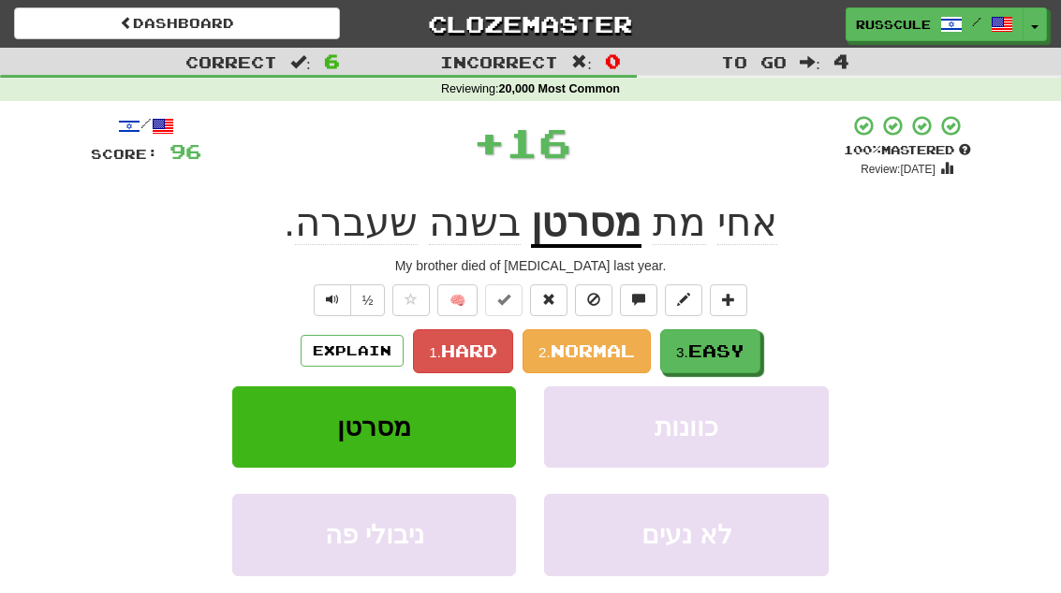
click at [730, 348] on span "Easy" at bounding box center [716, 351] width 56 height 21
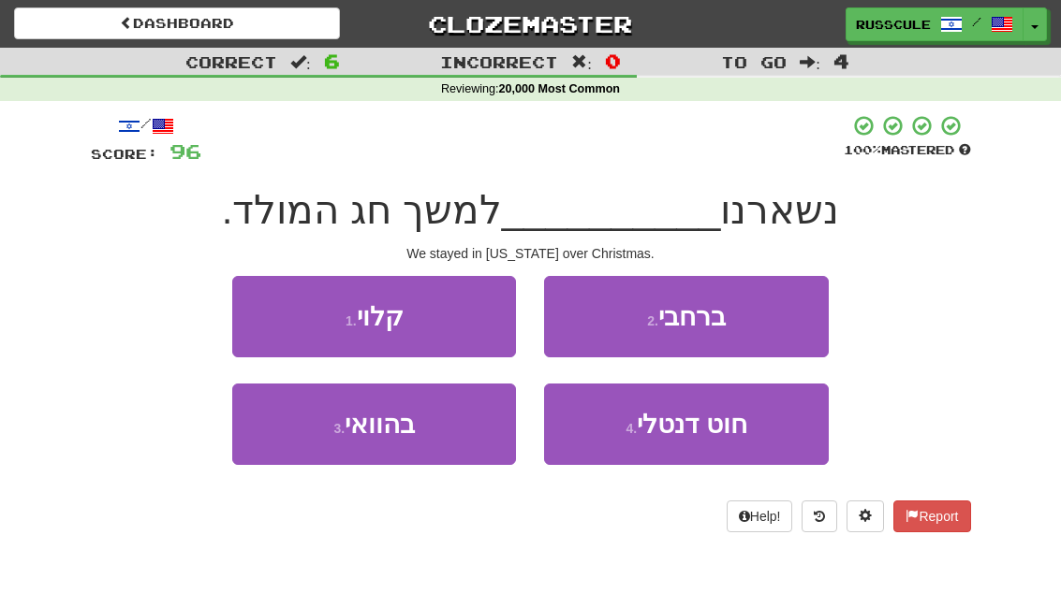
click at [297, 450] on button "3 . בהוואי" at bounding box center [374, 424] width 284 height 81
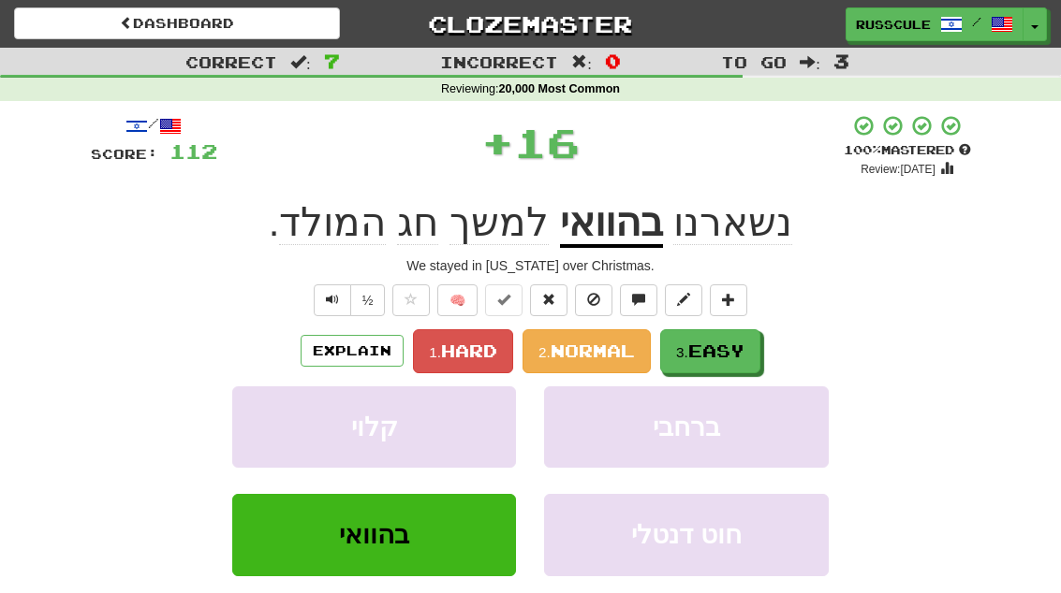
click at [737, 343] on span "Easy" at bounding box center [716, 351] width 56 height 21
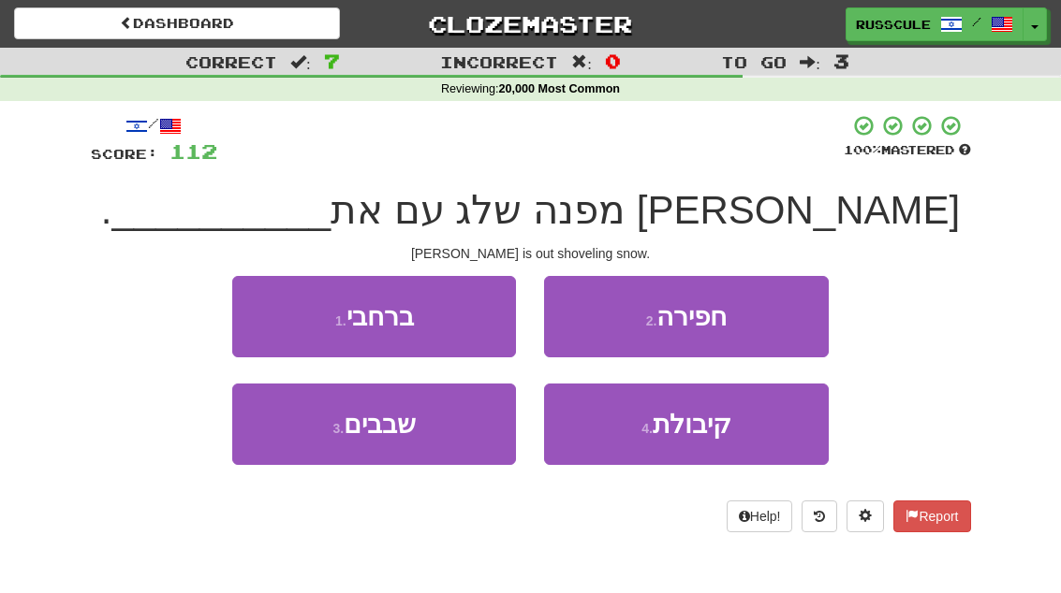
click at [760, 321] on button "2 . חפירה" at bounding box center [686, 316] width 284 height 81
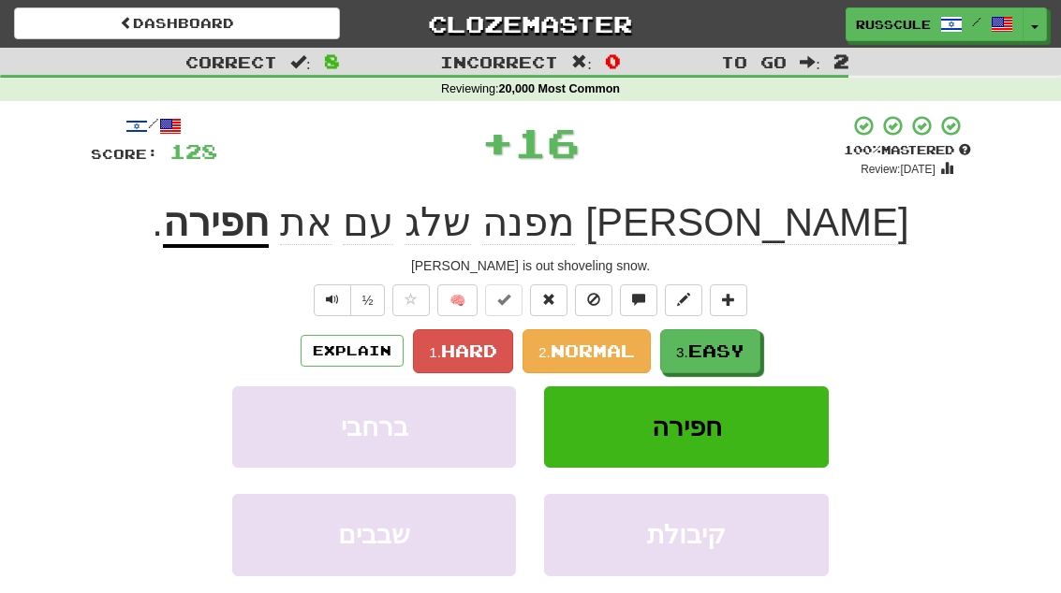
click at [731, 341] on span "Easy" at bounding box center [716, 351] width 56 height 21
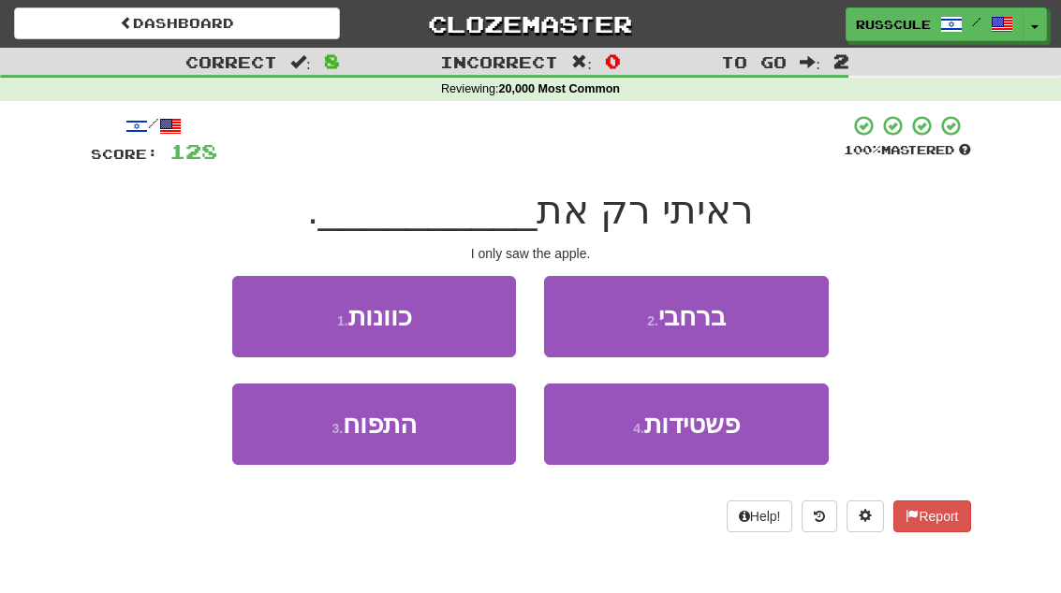
click at [305, 450] on button "3 . התפוח" at bounding box center [374, 424] width 284 height 81
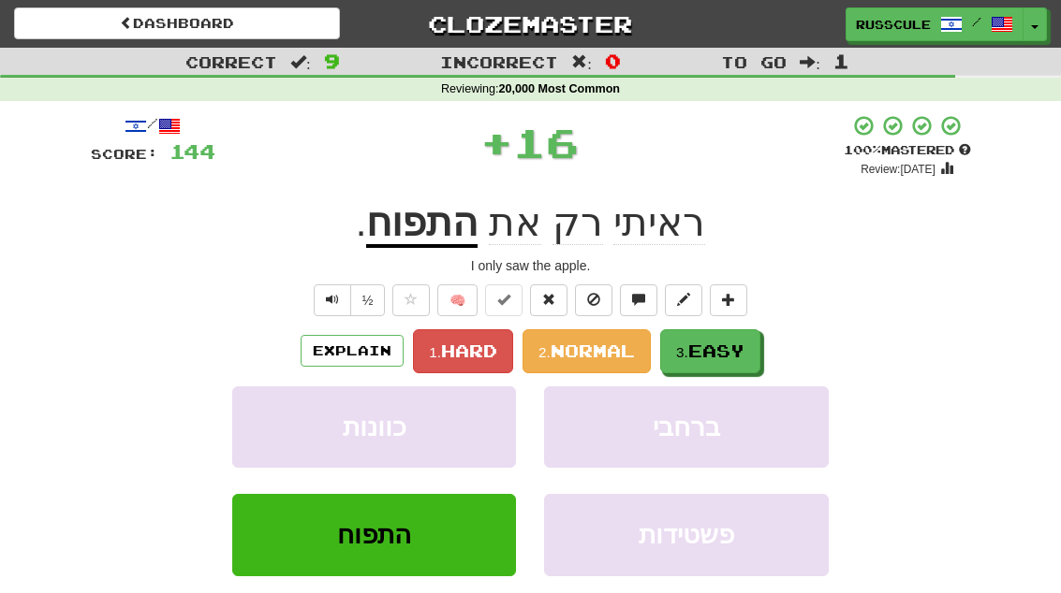
click at [729, 341] on span "Easy" at bounding box center [716, 351] width 56 height 21
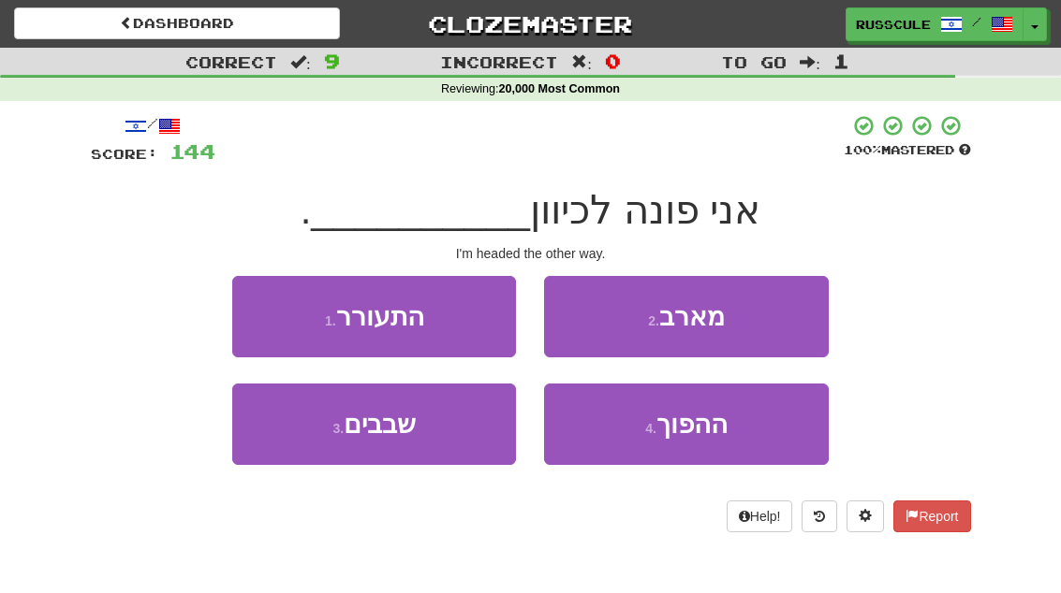
click at [713, 430] on span "ההפוך" at bounding box center [691, 424] width 71 height 29
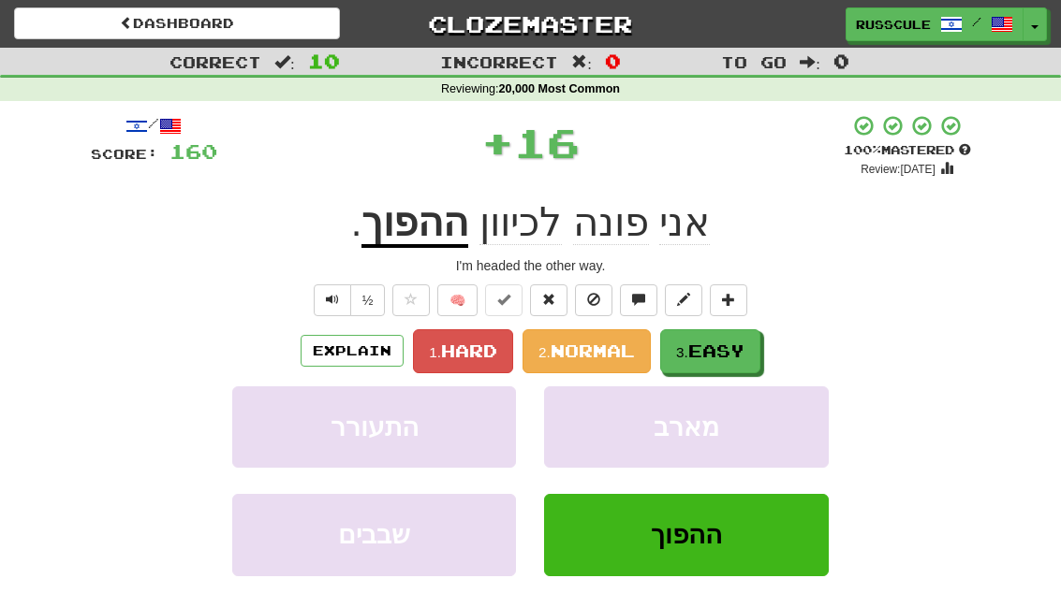
click at [744, 341] on span "Easy" at bounding box center [716, 351] width 56 height 21
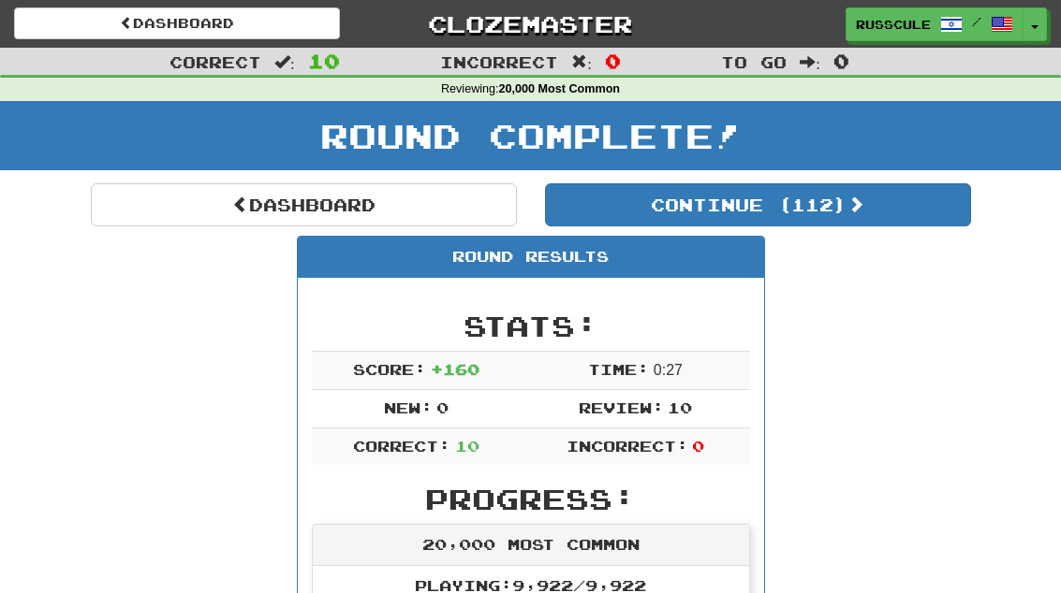
click at [154, 210] on link "Dashboard" at bounding box center [304, 204] width 426 height 43
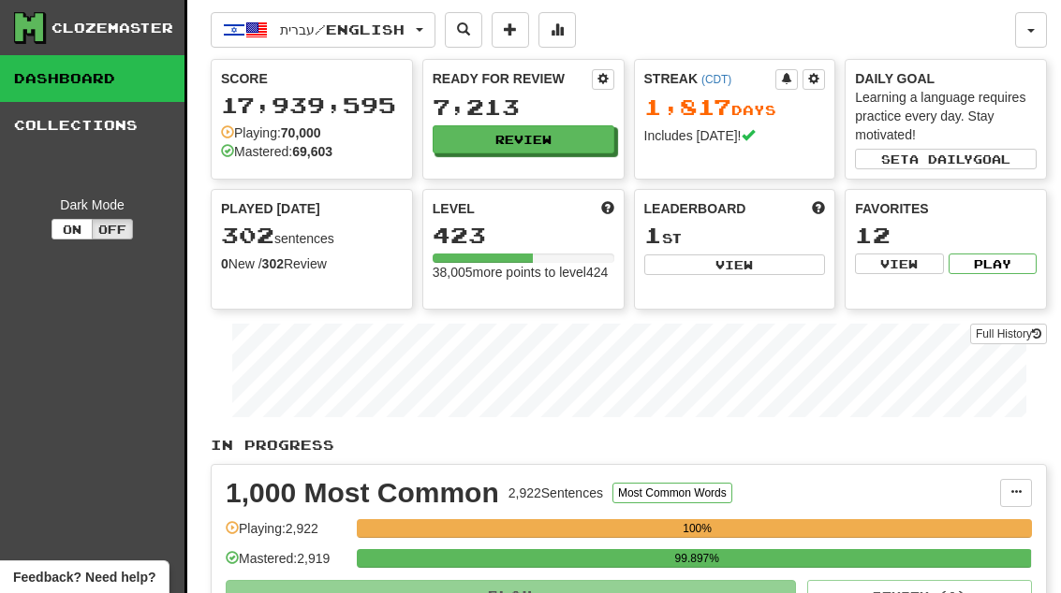
click at [784, 272] on button "View" at bounding box center [735, 265] width 182 height 21
select select "**********"
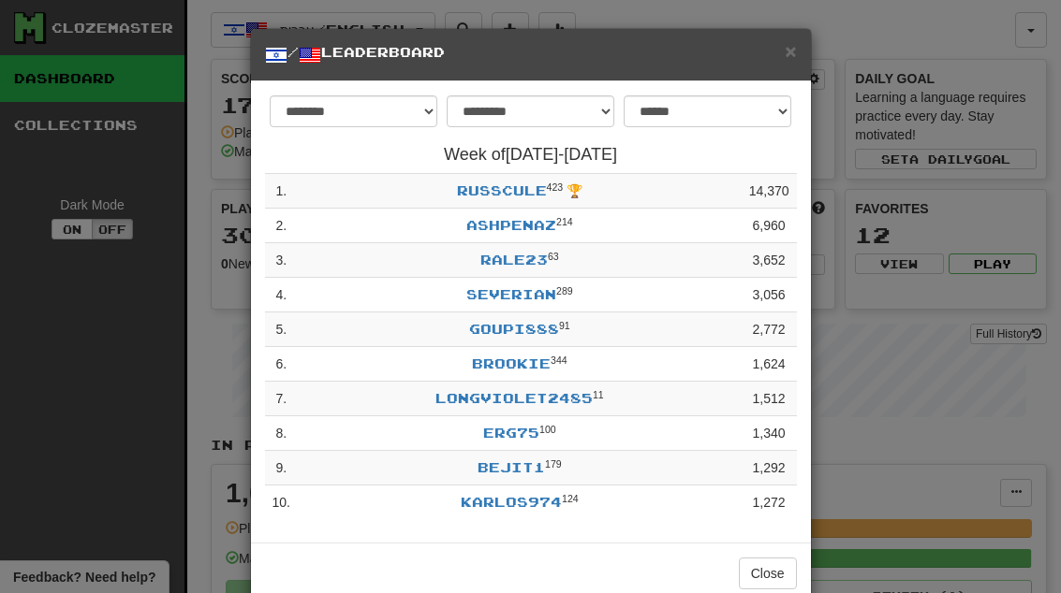
click at [774, 567] on button "Close" at bounding box center [768, 574] width 58 height 32
